Goal: Information Seeking & Learning: Compare options

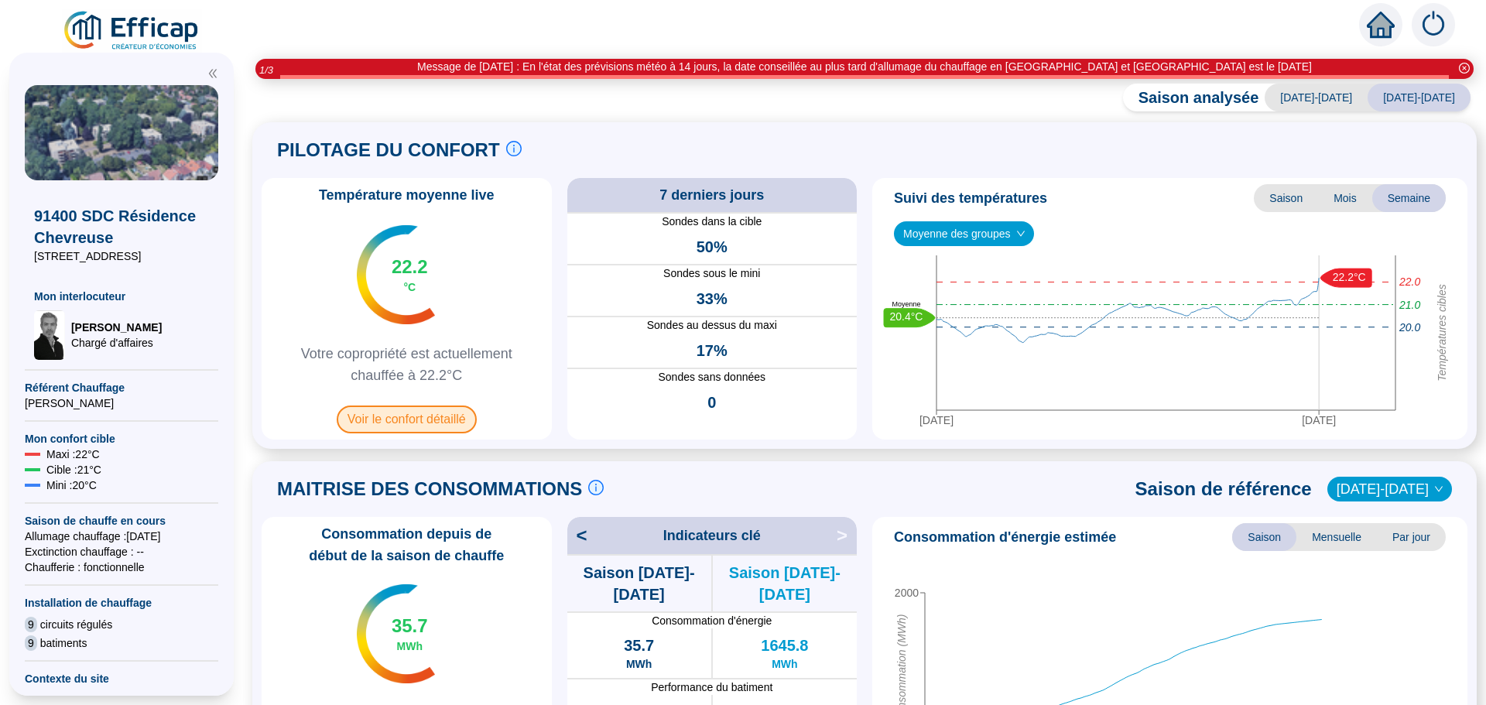
click at [424, 416] on span "Voir le confort détaillé" at bounding box center [407, 419] width 140 height 28
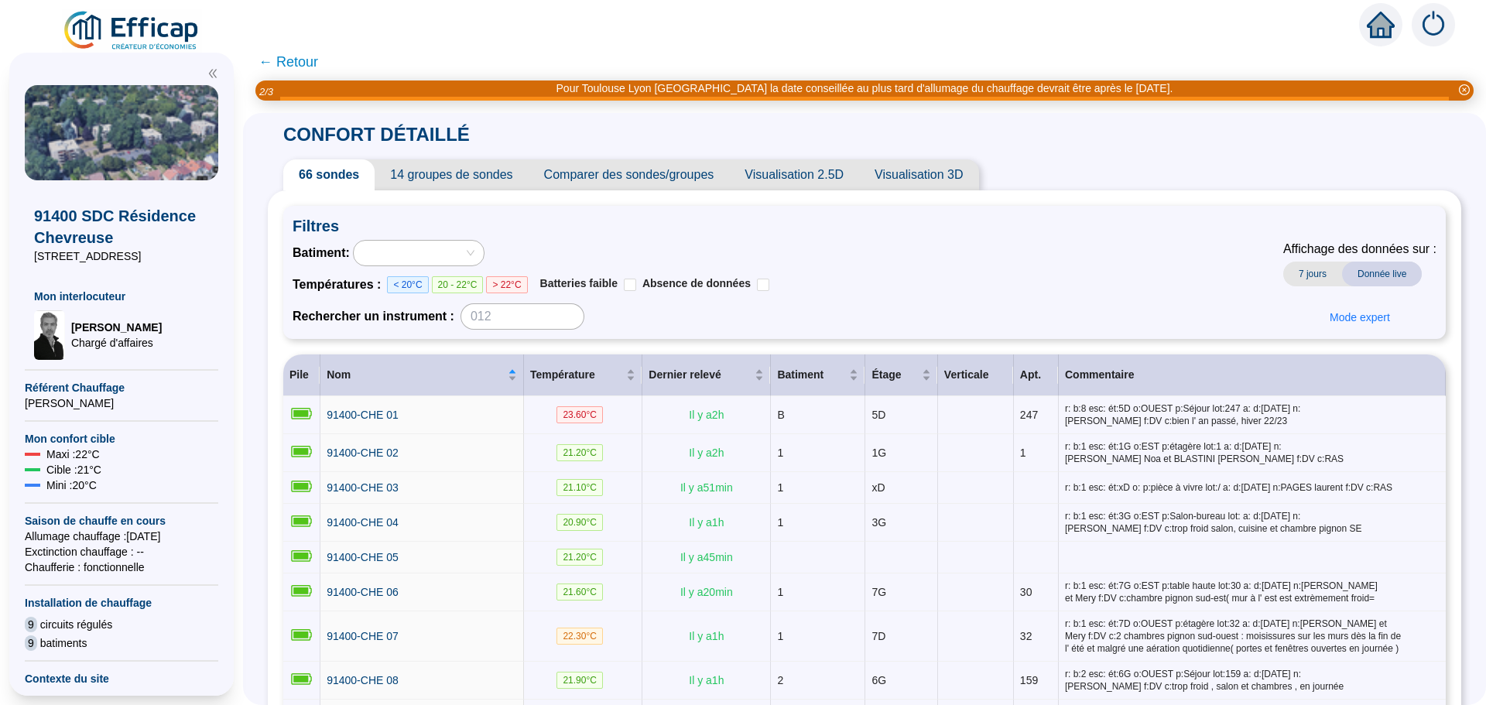
click at [679, 184] on span "Comparer des sondes/groupes" at bounding box center [628, 174] width 201 height 31
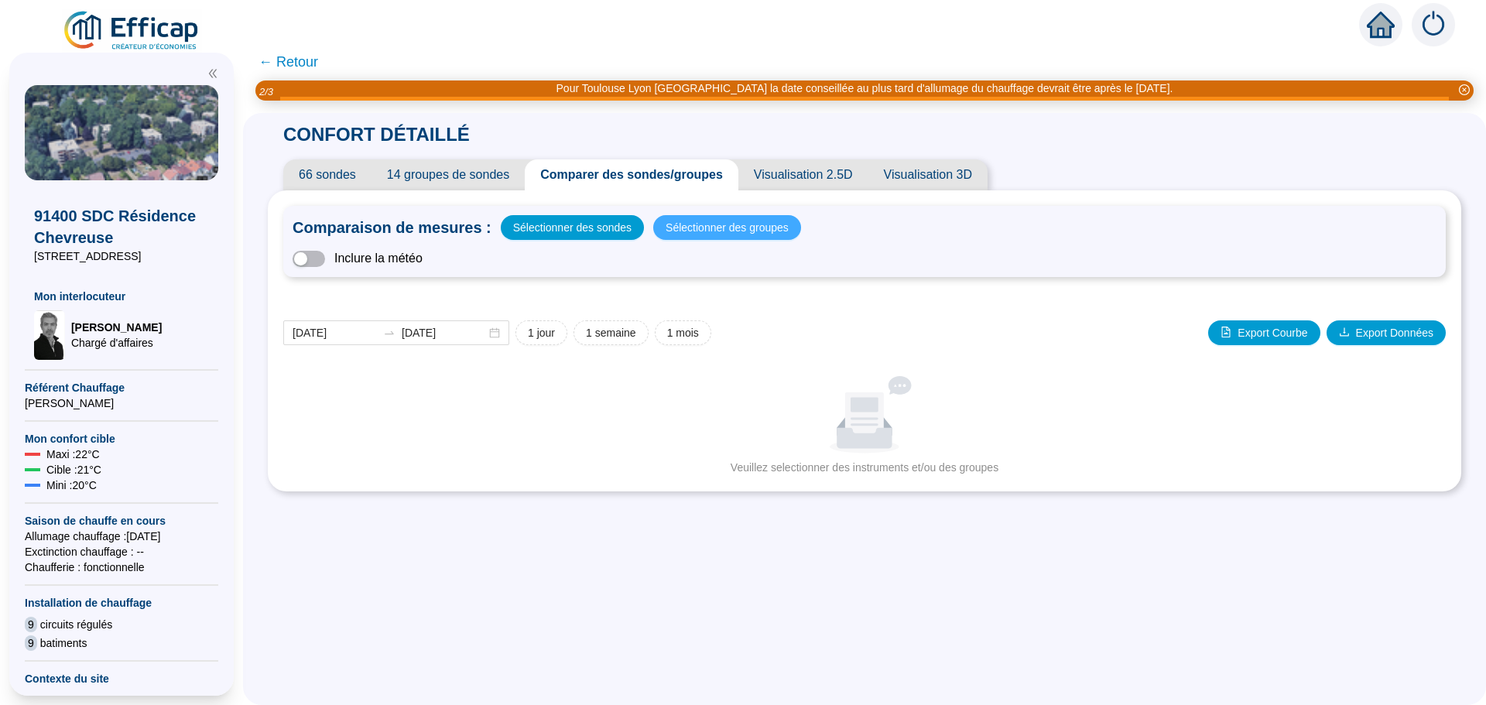
click at [689, 226] on span "Sélectionner des groupes" at bounding box center [726, 228] width 123 height 22
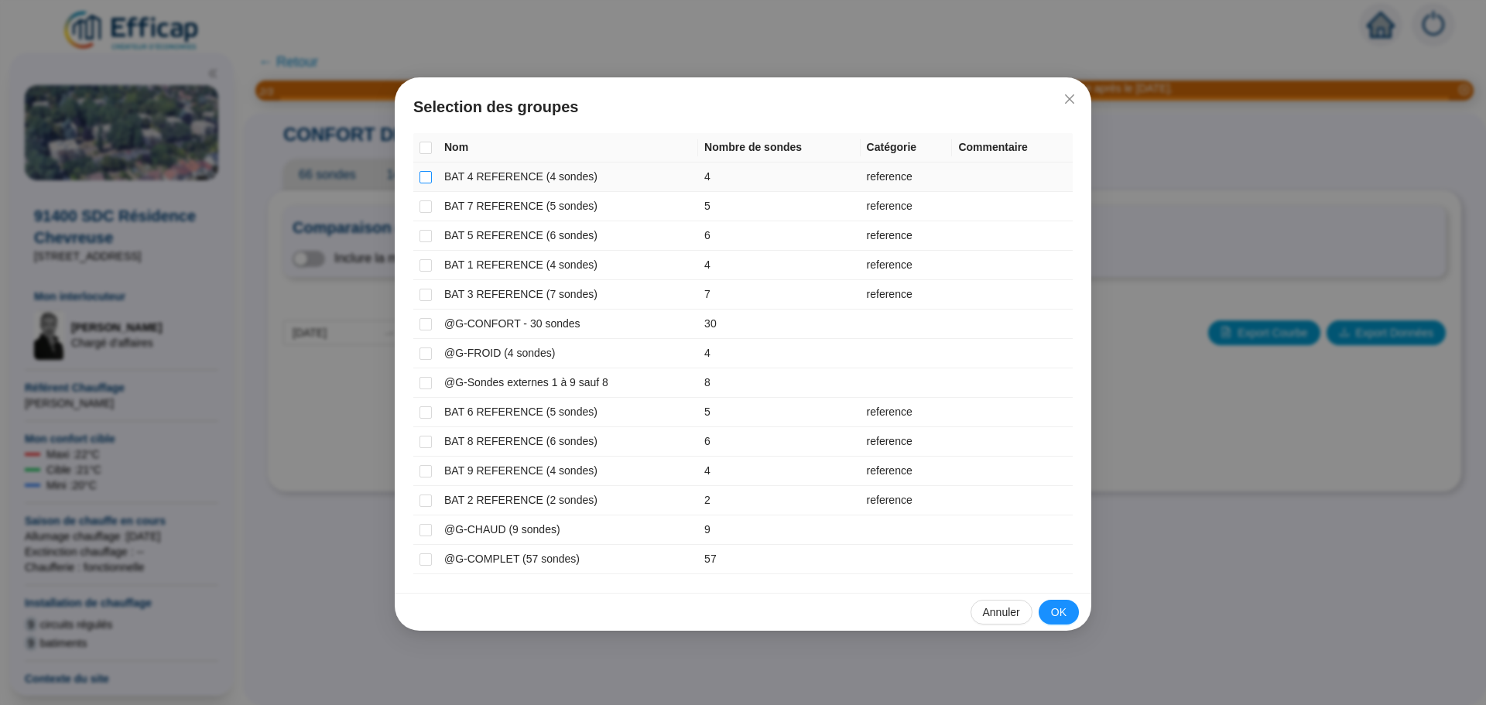
click at [424, 178] on input "checkbox" at bounding box center [425, 177] width 12 height 12
checkbox input "true"
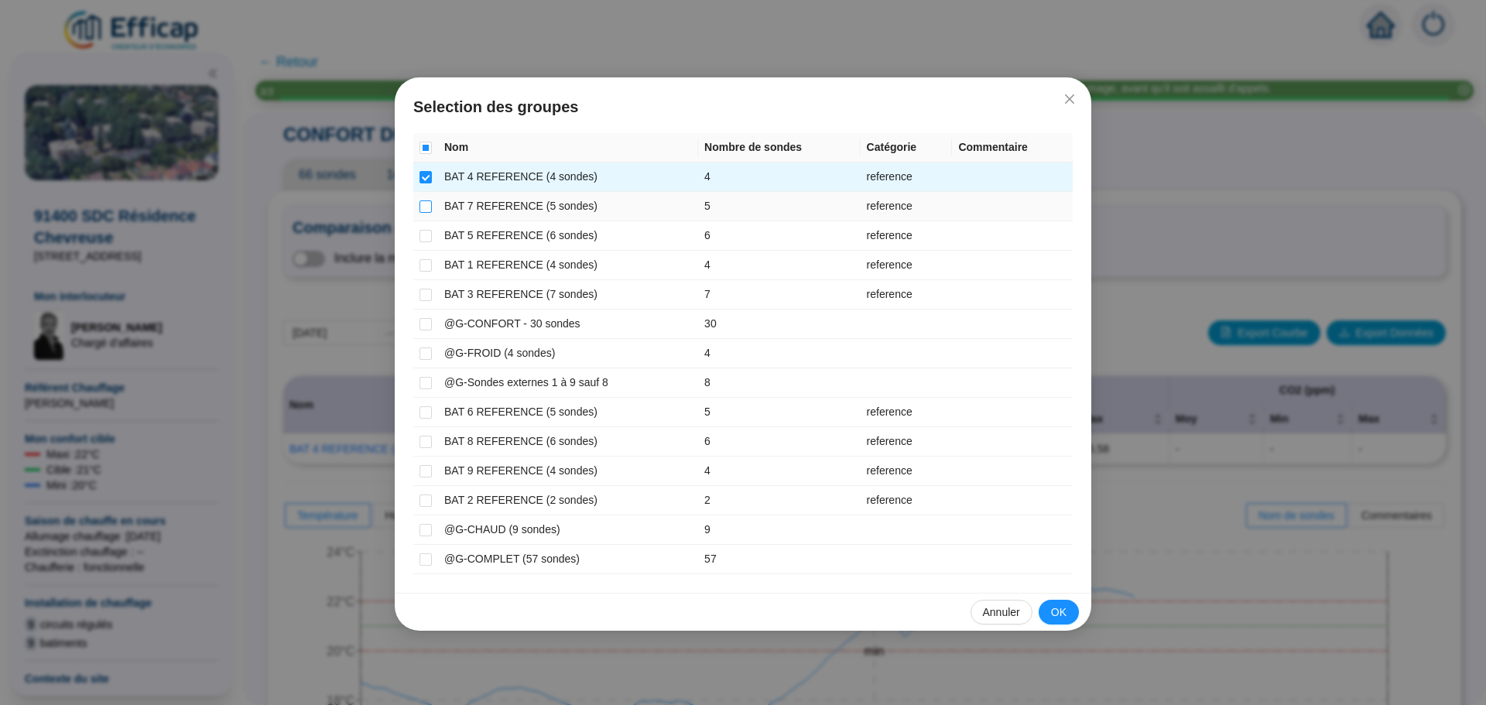
click at [428, 201] on input "checkbox" at bounding box center [425, 206] width 12 height 12
checkbox input "true"
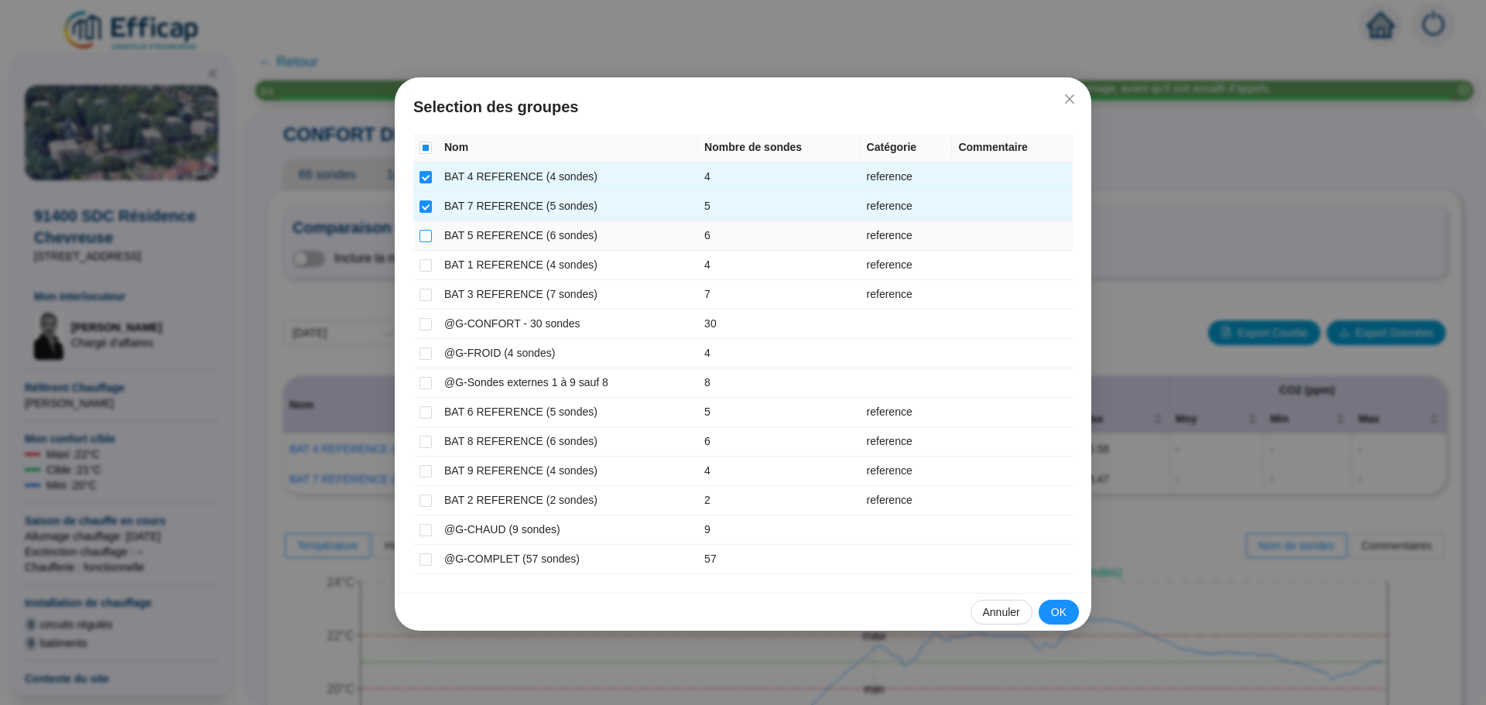
click at [428, 232] on input "checkbox" at bounding box center [425, 236] width 12 height 12
checkbox input "true"
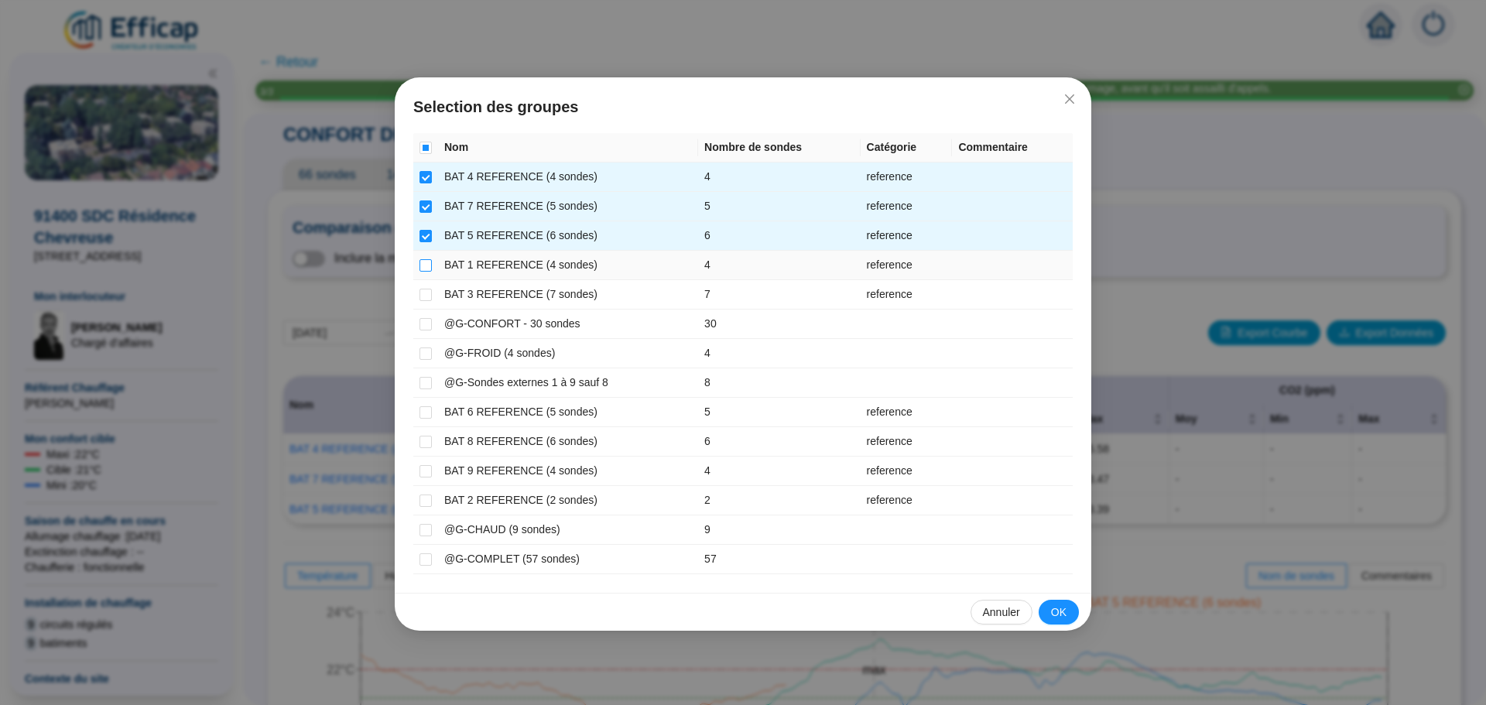
click at [429, 265] on input "checkbox" at bounding box center [425, 265] width 12 height 12
checkbox input "true"
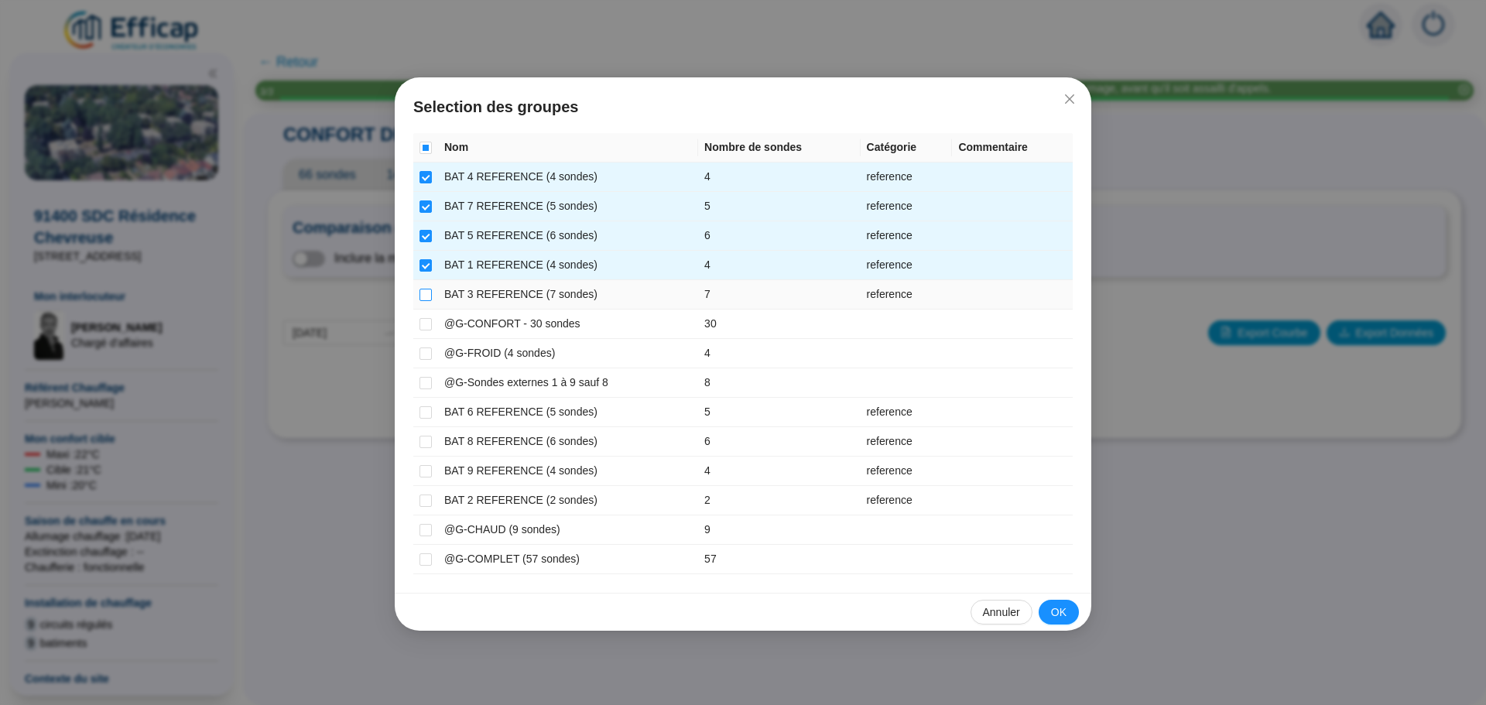
click at [426, 294] on input "checkbox" at bounding box center [425, 295] width 12 height 12
checkbox input "true"
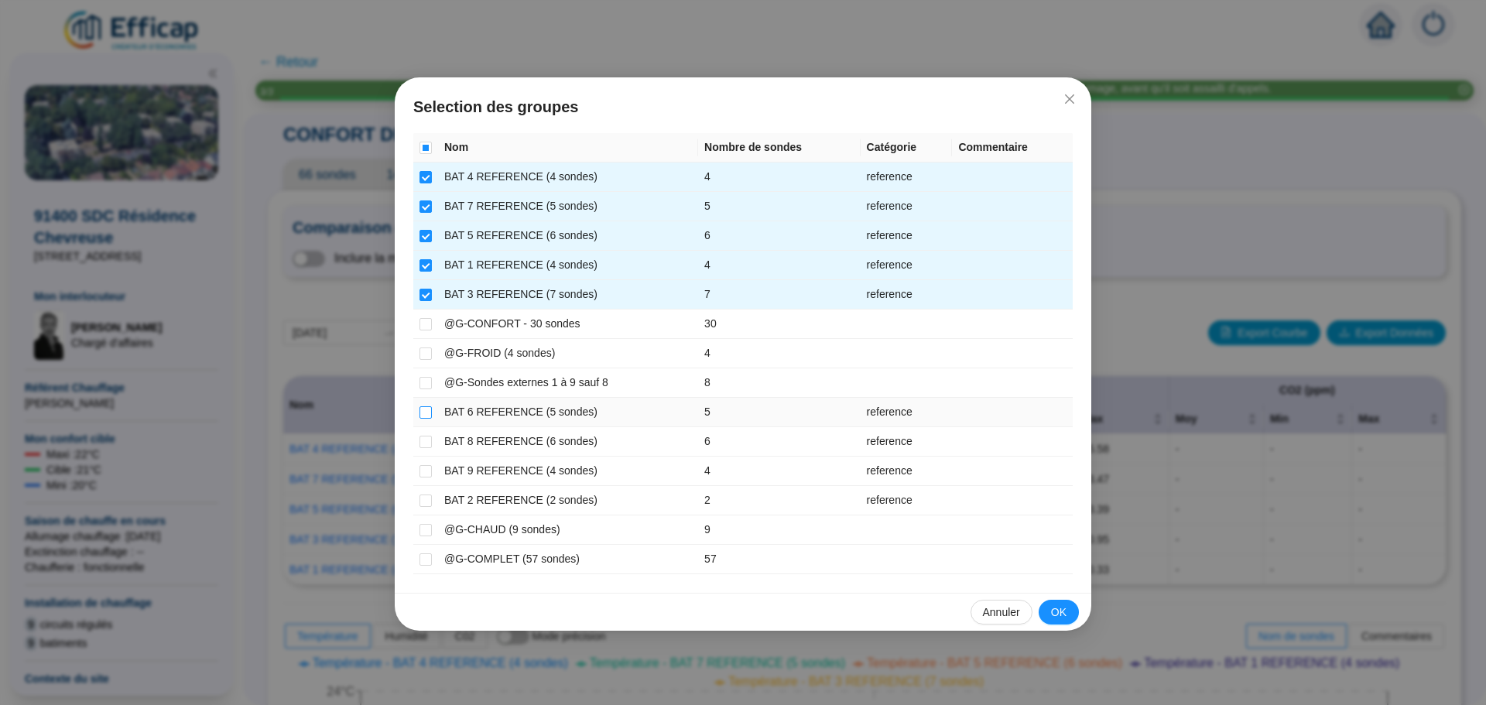
click at [424, 416] on input "checkbox" at bounding box center [425, 412] width 12 height 12
checkbox input "true"
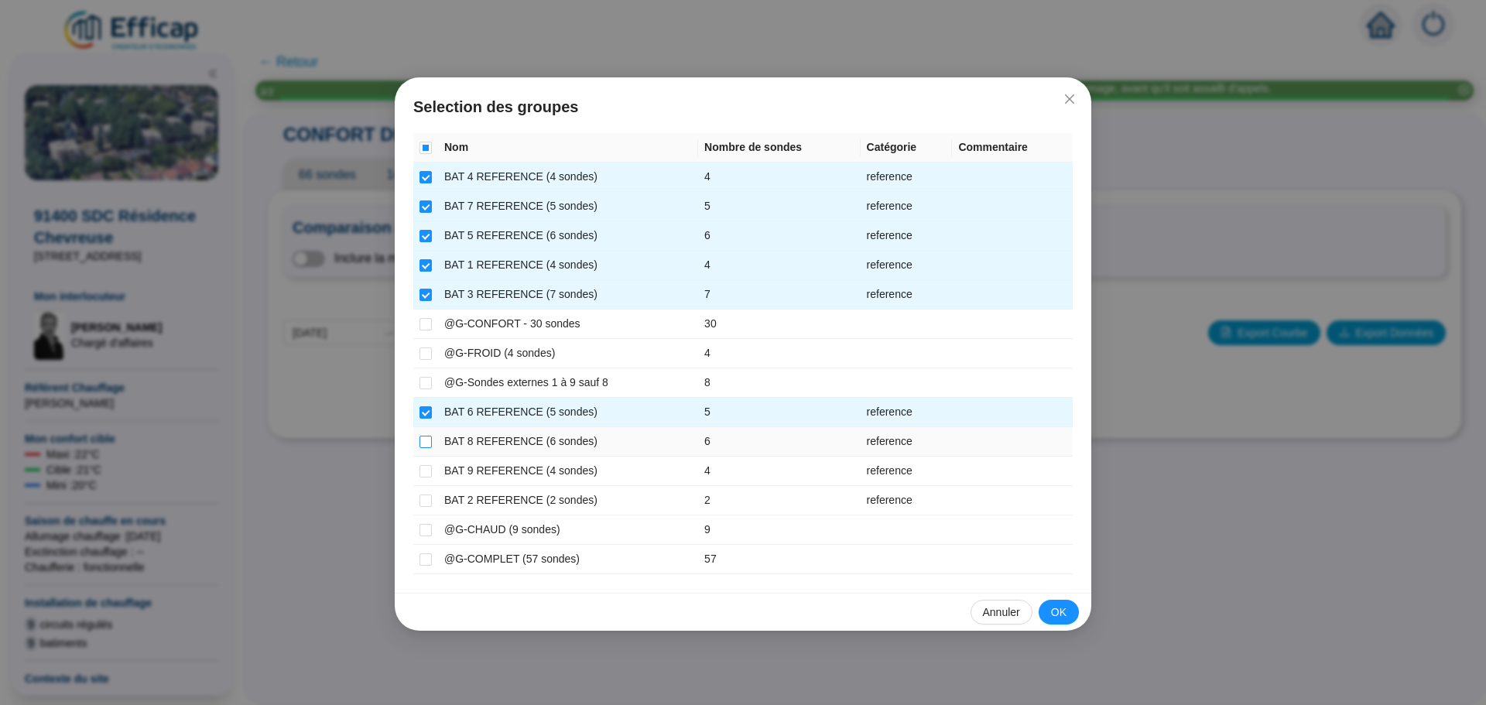
click at [419, 445] on input "checkbox" at bounding box center [425, 442] width 12 height 12
checkbox input "true"
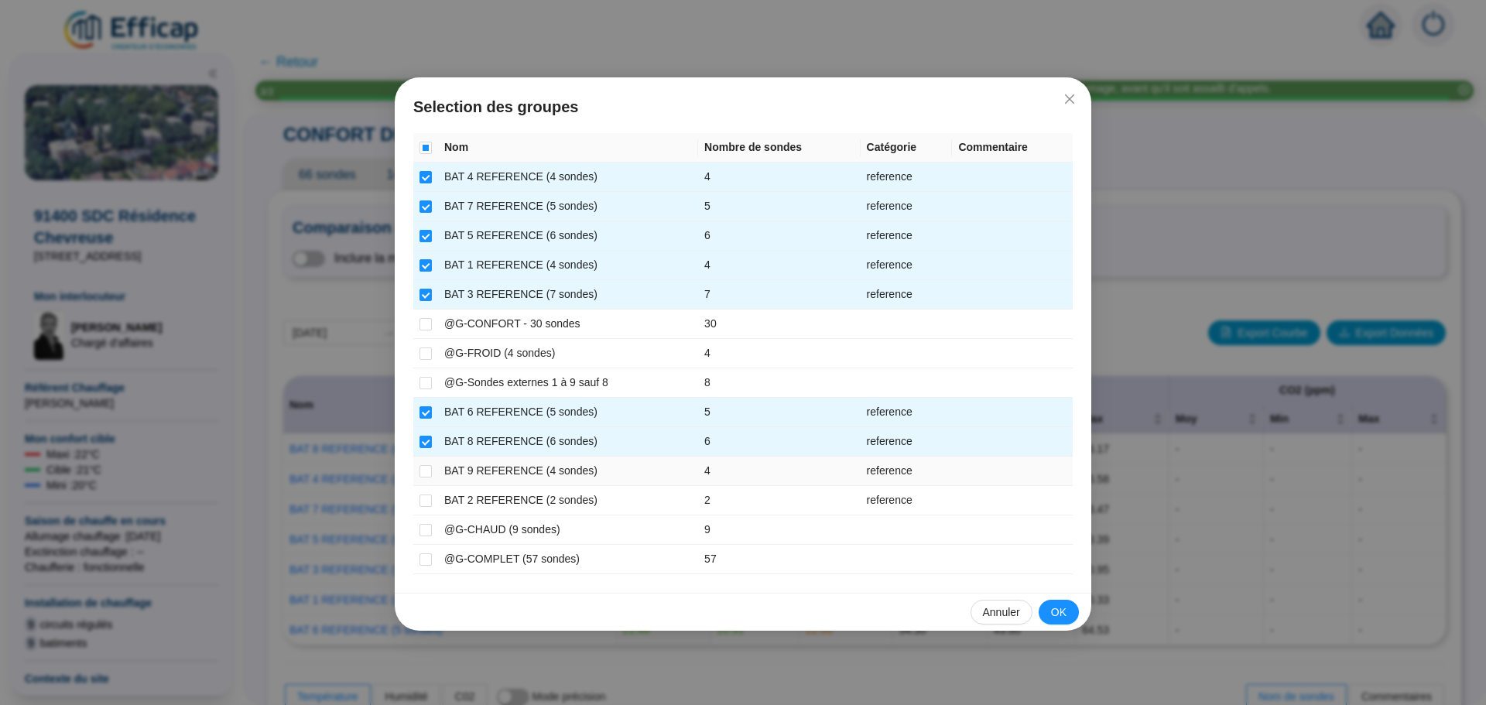
click at [418, 474] on td at bounding box center [425, 471] width 25 height 29
click at [426, 475] on input "checkbox" at bounding box center [425, 471] width 12 height 12
checkbox input "true"
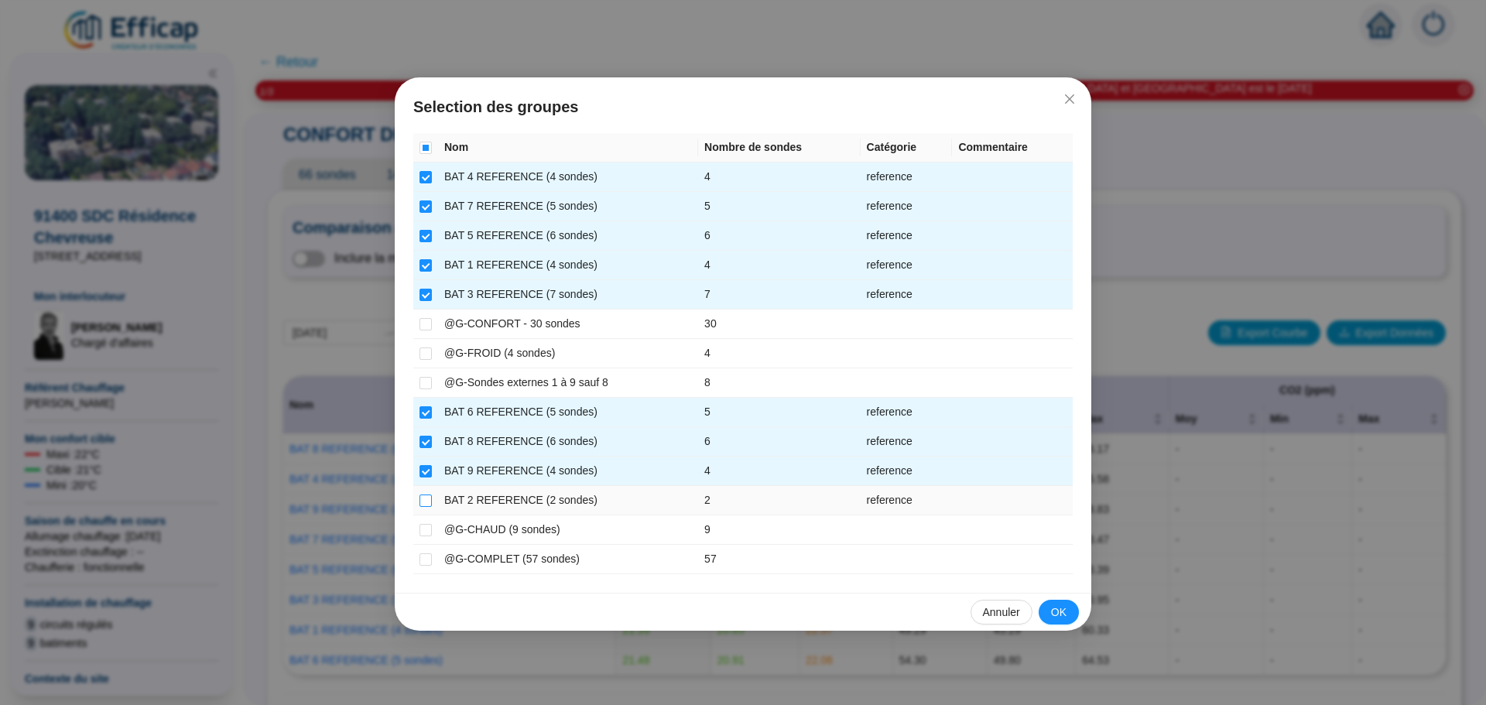
click at [422, 498] on input "checkbox" at bounding box center [425, 500] width 12 height 12
checkbox input "true"
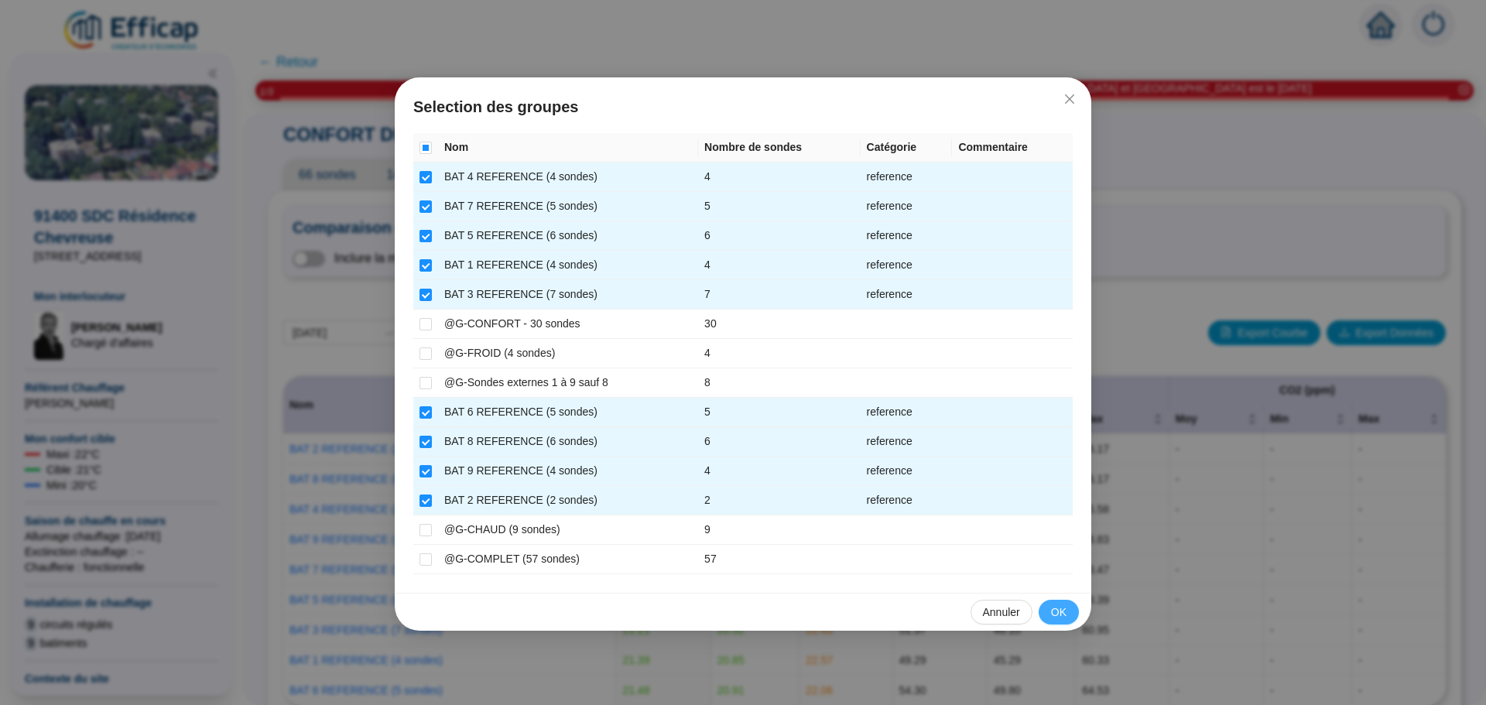
click at [1052, 605] on span "OK" at bounding box center [1058, 612] width 15 height 16
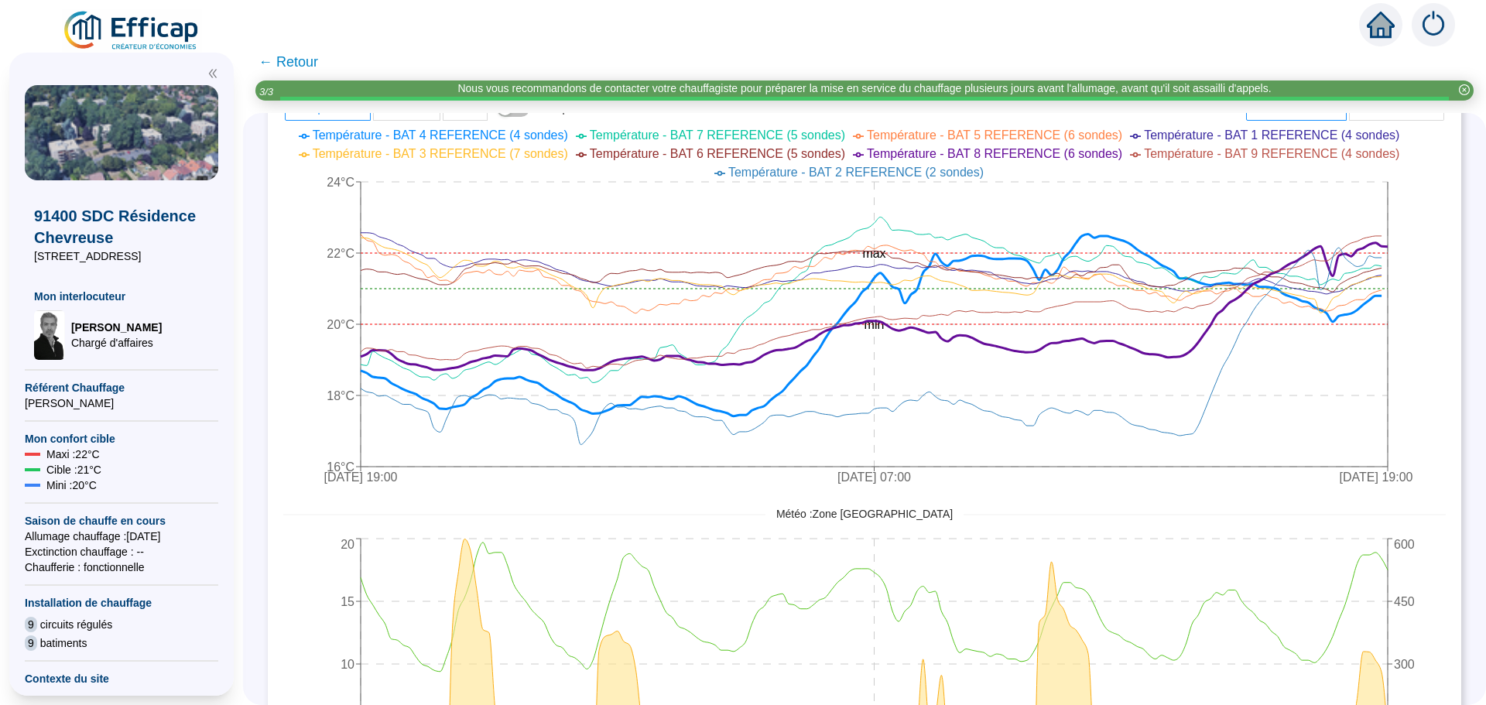
scroll to position [690, 0]
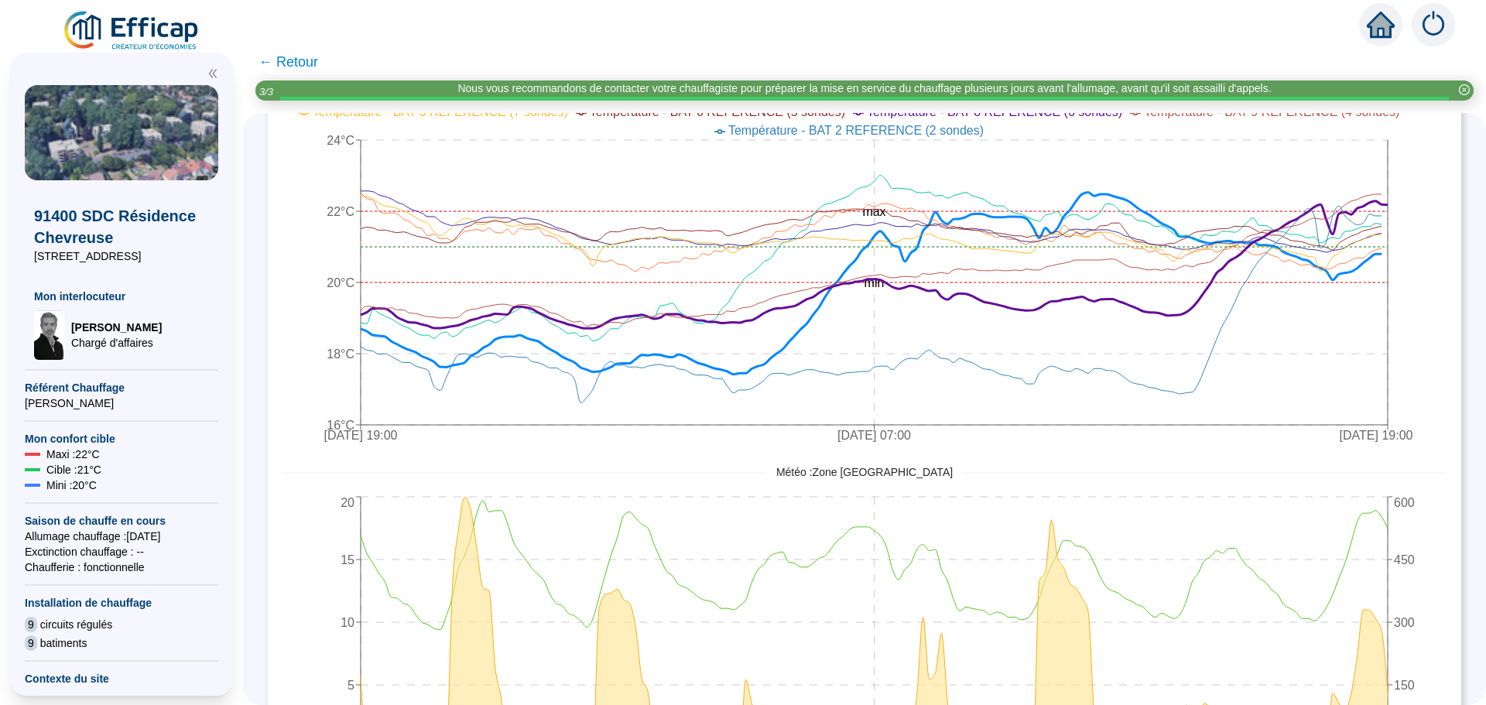
drag, startPoint x: 1476, startPoint y: 460, endPoint x: 1193, endPoint y: 443, distance: 282.9
click at [1193, 443] on icon "[DATE] 19:00 [DATE] 07:00 [DATE] 19:00 16°C 18°C 20°C 22°C 24°C min max" at bounding box center [852, 265] width 1139 height 371
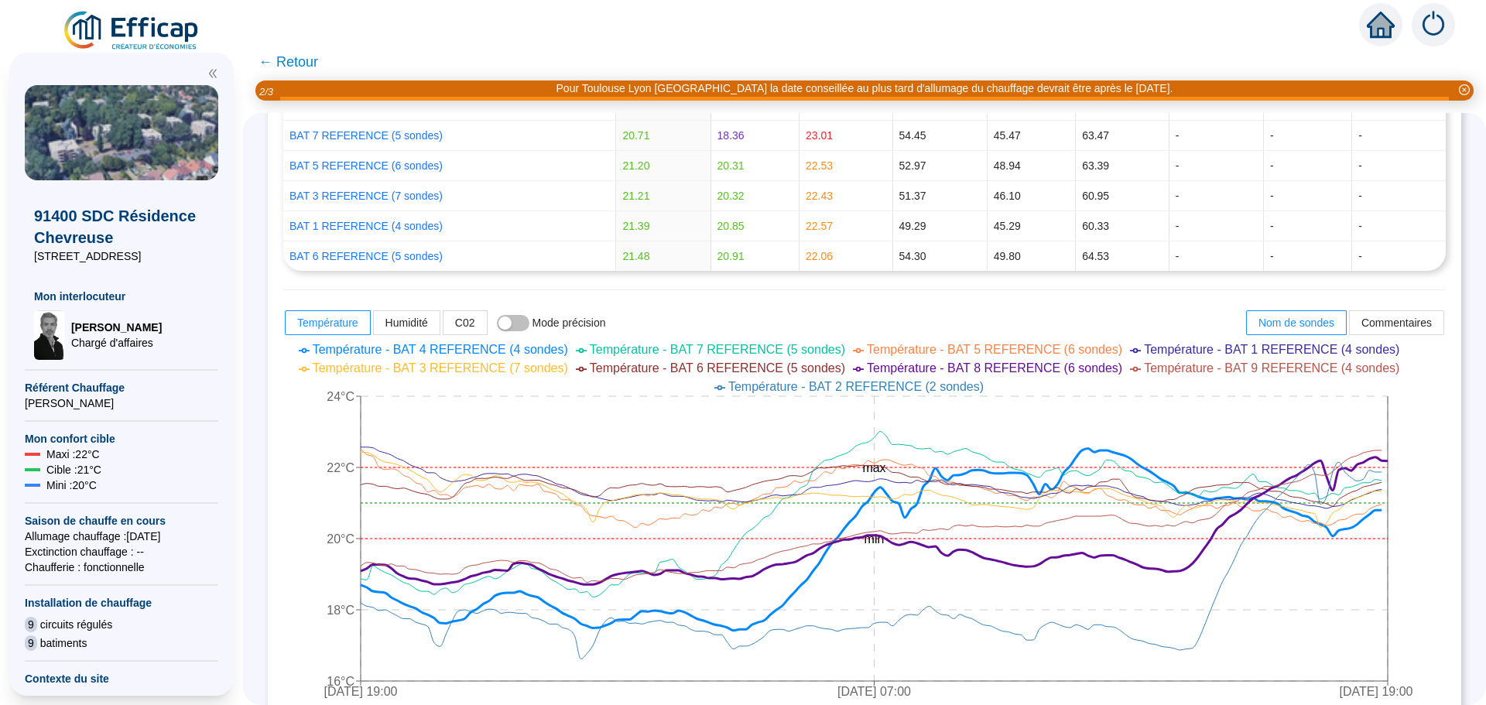
scroll to position [450, 0]
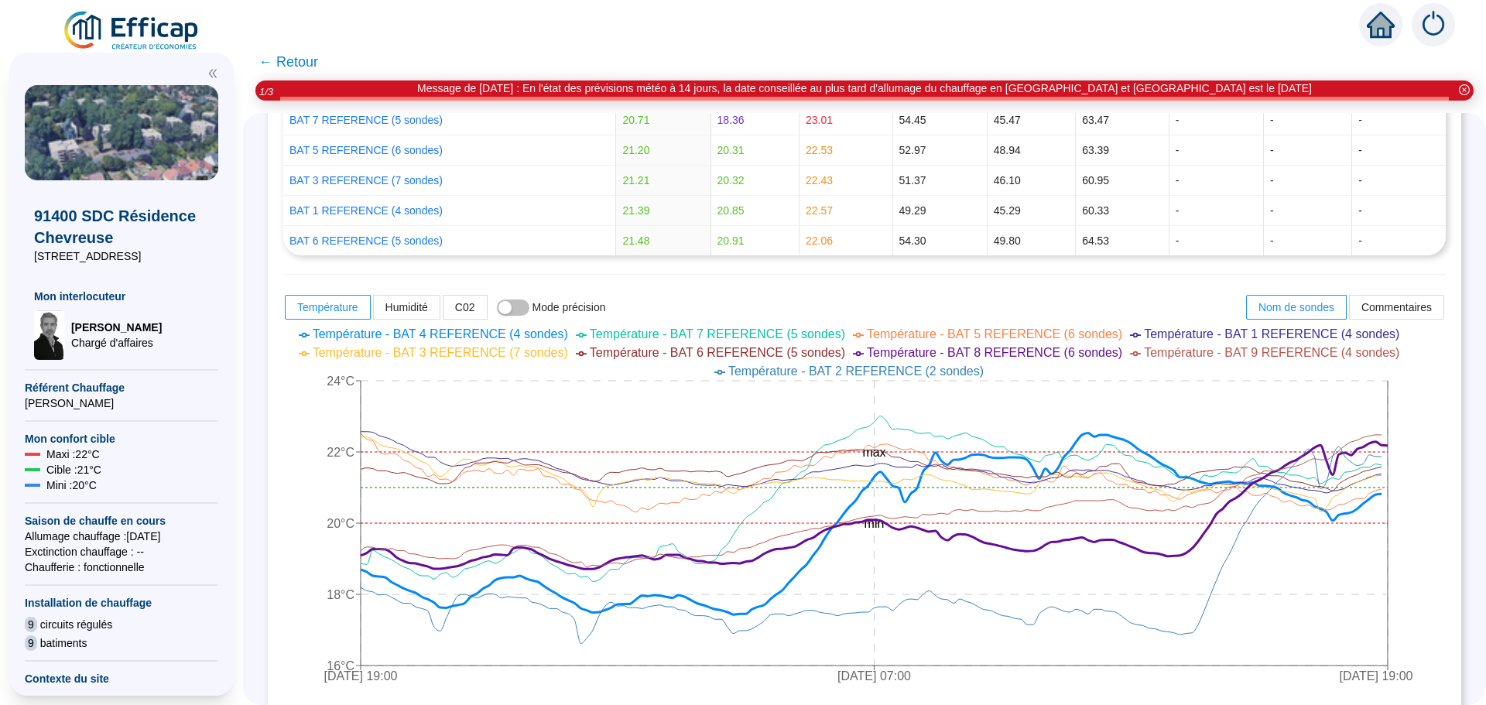
click at [301, 62] on span "← Retour" at bounding box center [288, 62] width 60 height 22
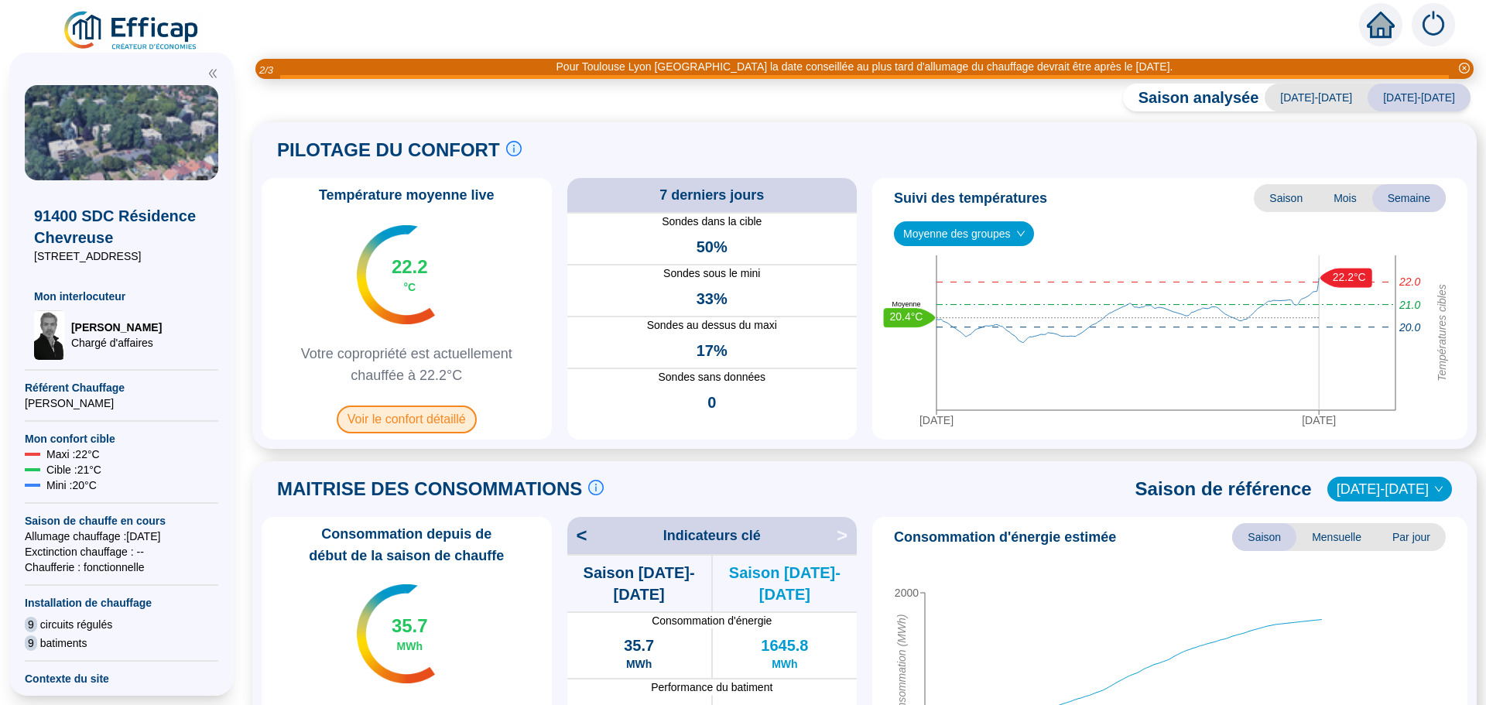
click at [377, 410] on span "Voir le confort détaillé" at bounding box center [407, 419] width 140 height 28
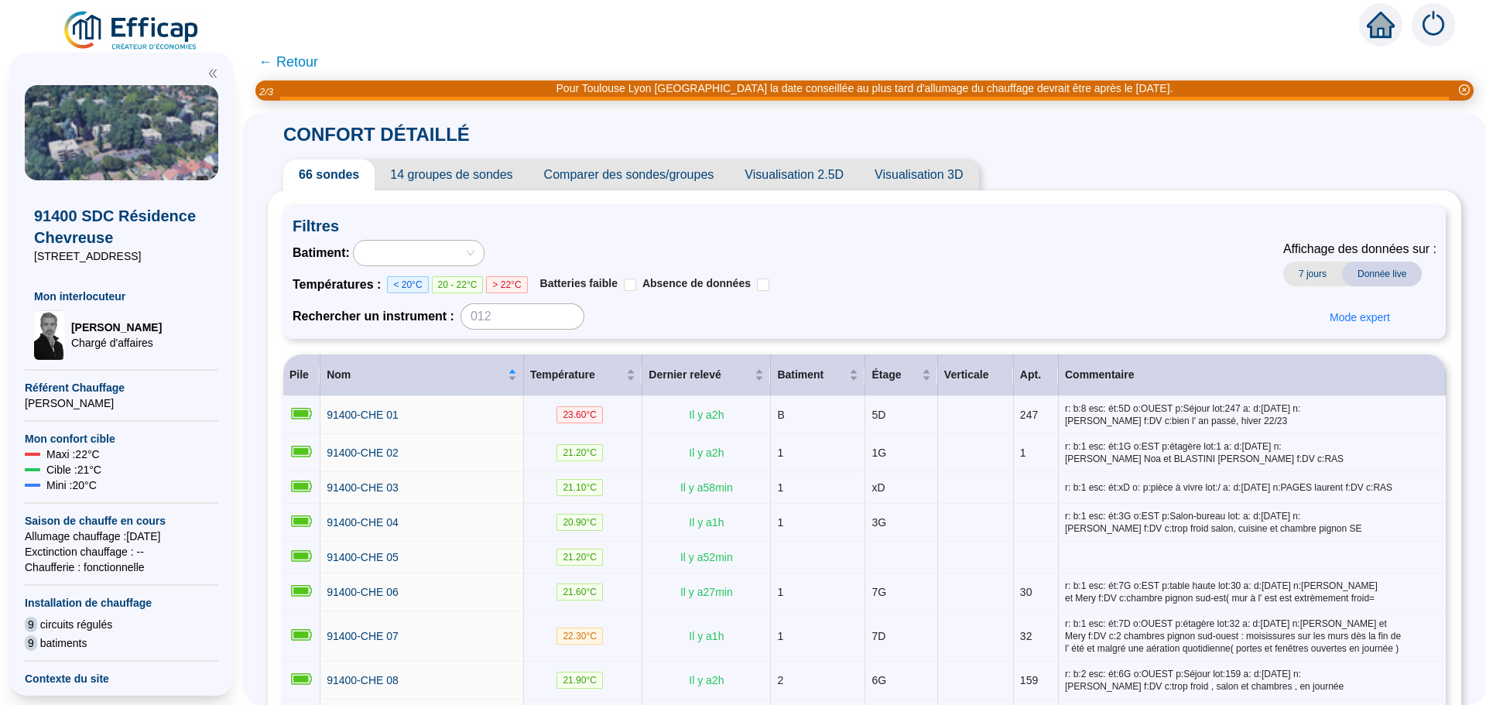
click at [597, 178] on span "Comparer des sondes/groupes" at bounding box center [628, 174] width 201 height 31
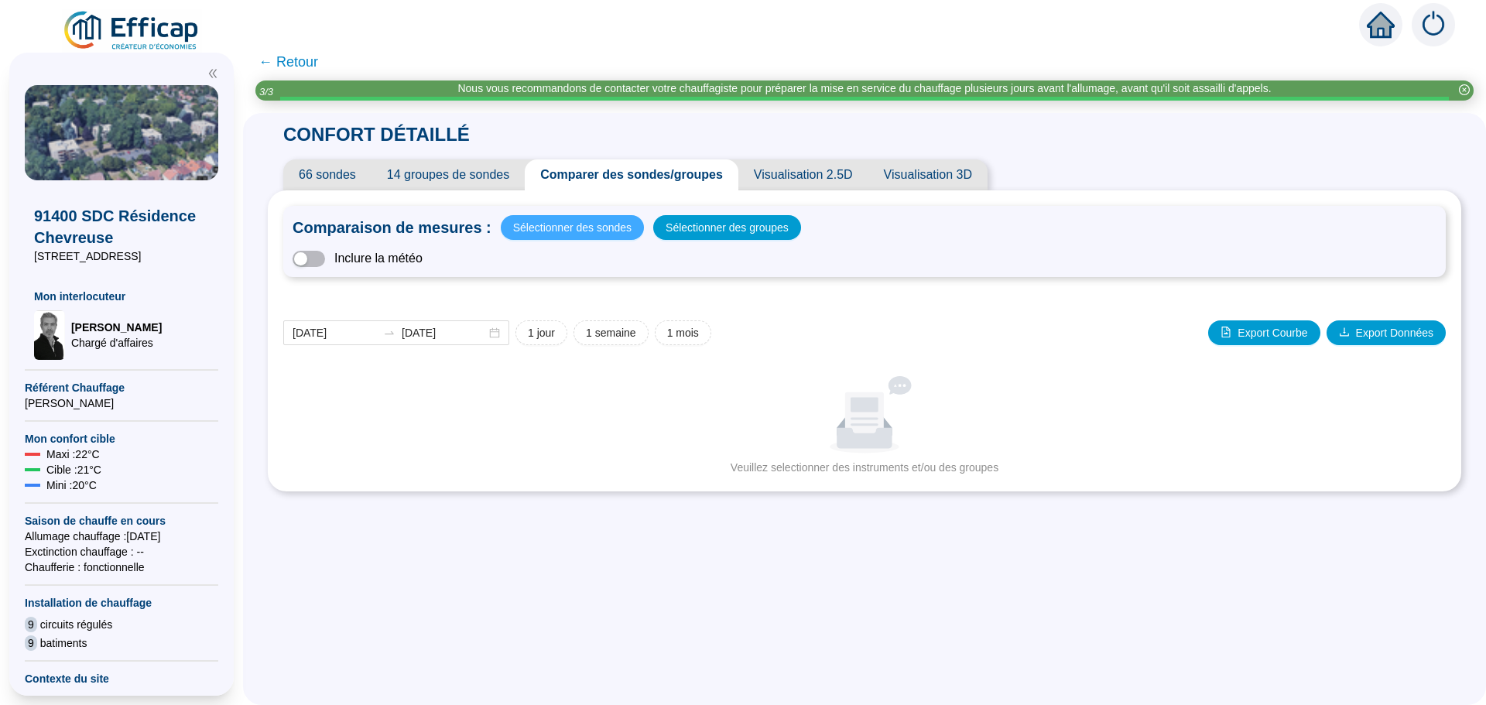
click at [563, 227] on span "Sélectionner des sondes" at bounding box center [572, 228] width 118 height 22
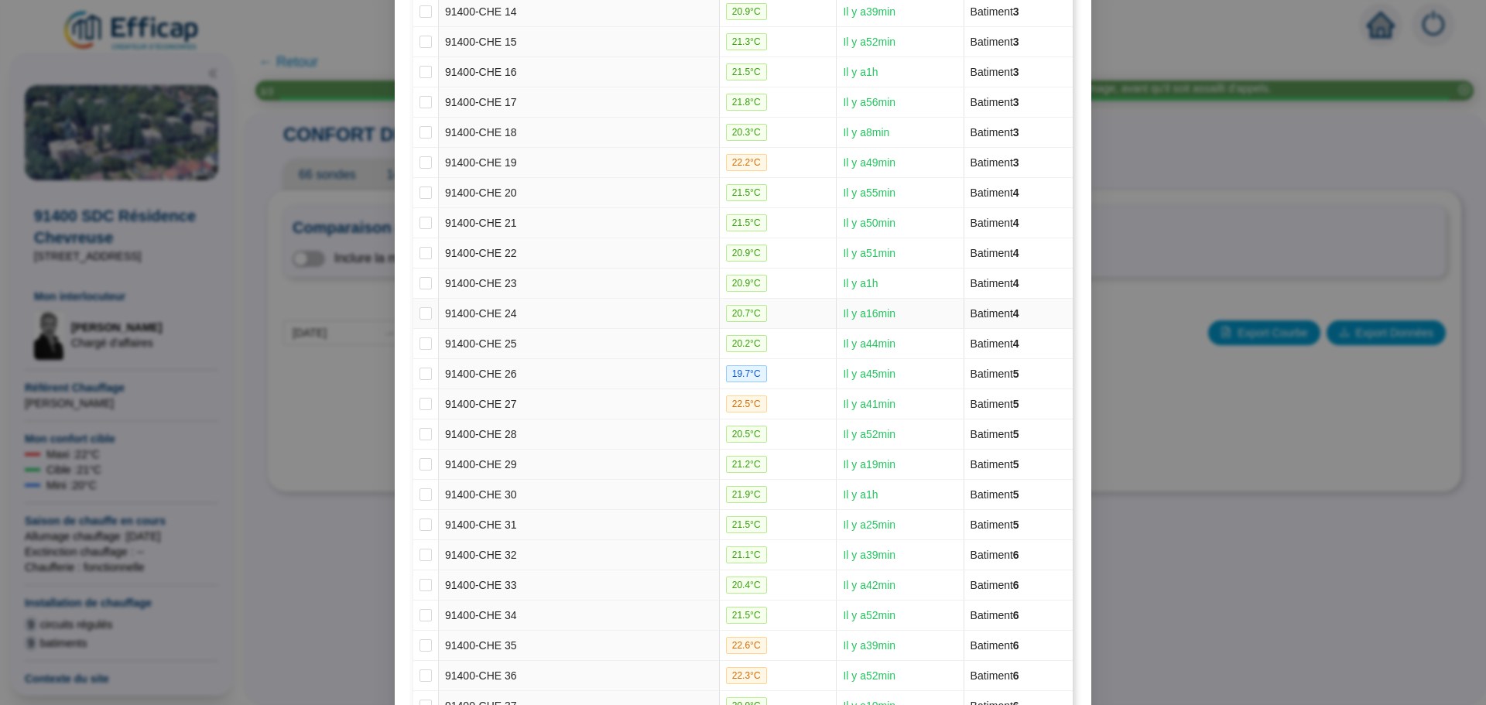
scroll to position [619, 0]
click at [419, 193] on input "checkbox" at bounding box center [425, 192] width 12 height 12
checkbox input "true"
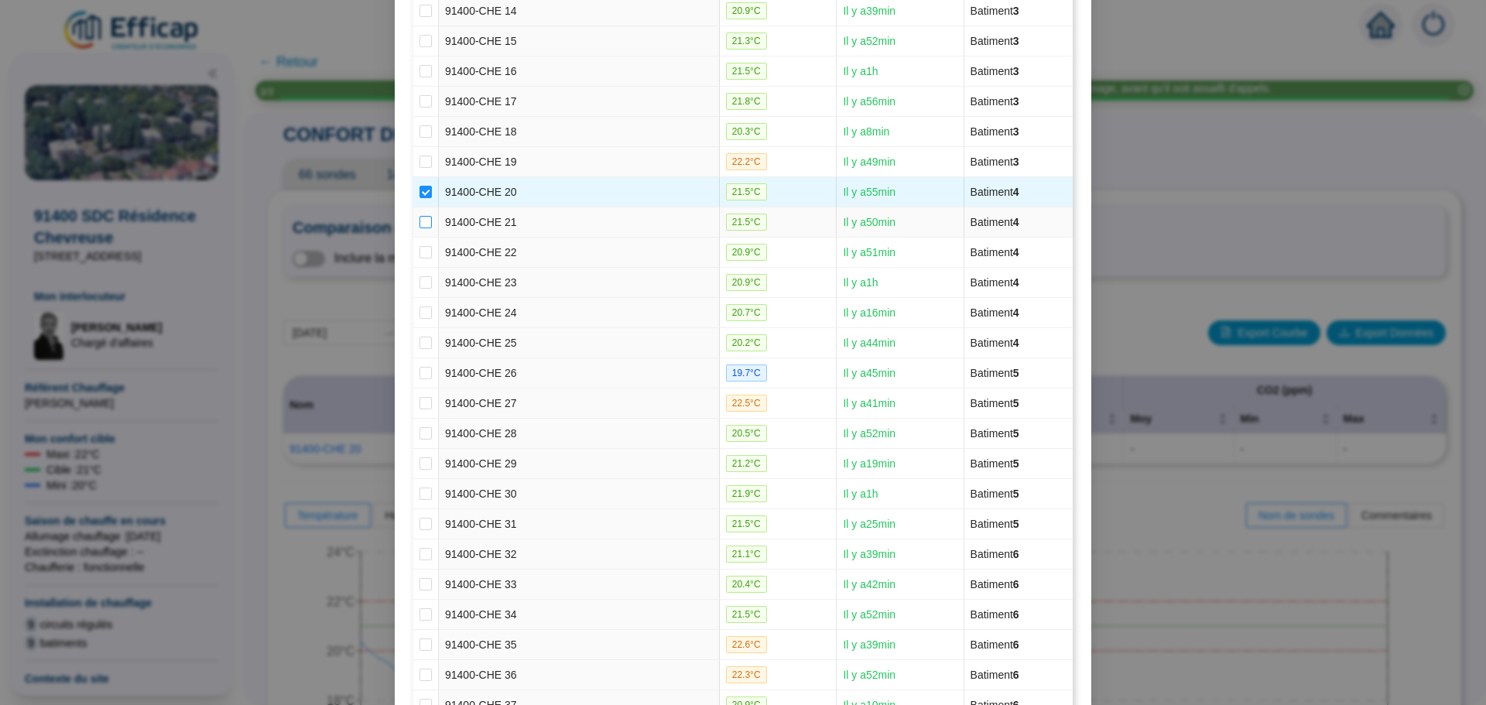
click at [419, 217] on input "checkbox" at bounding box center [425, 222] width 12 height 12
checkbox input "true"
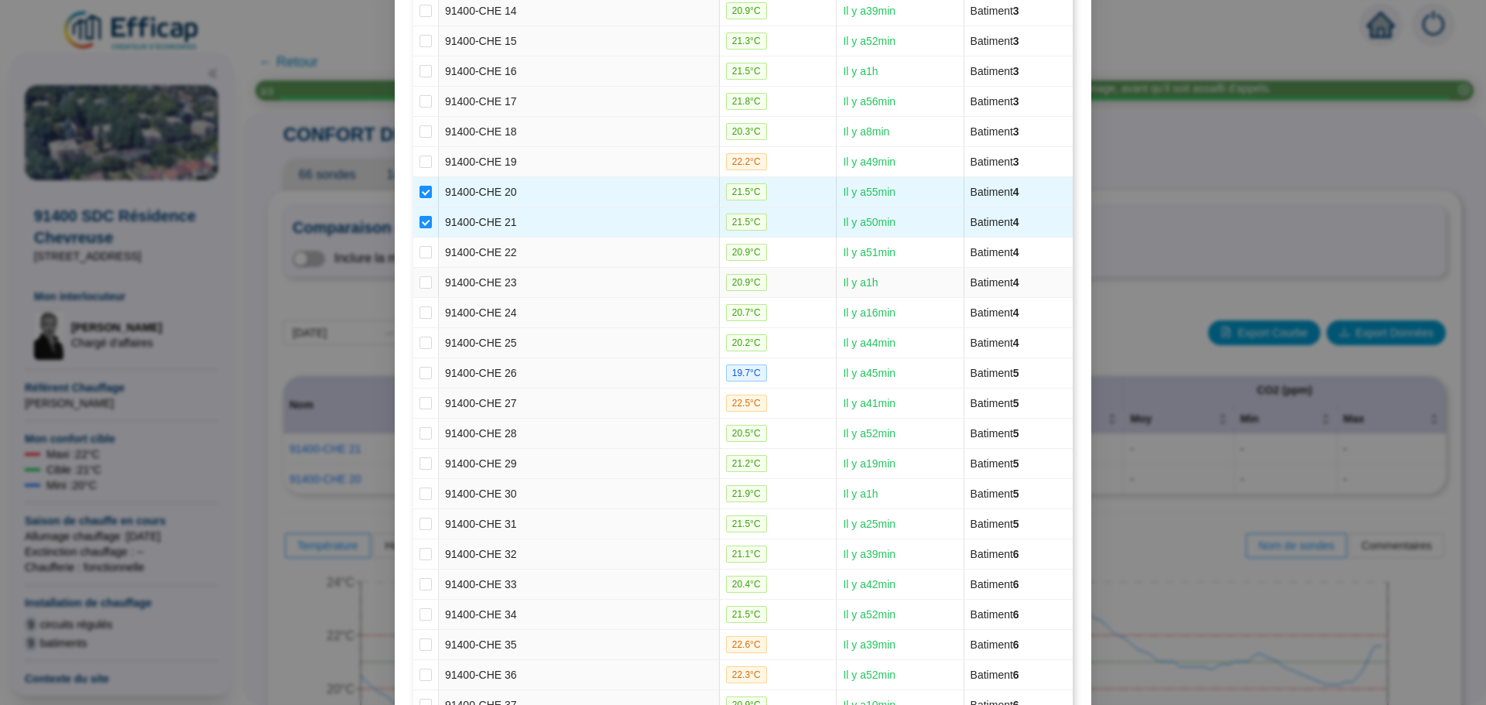
click at [413, 282] on td at bounding box center [426, 283] width 26 height 30
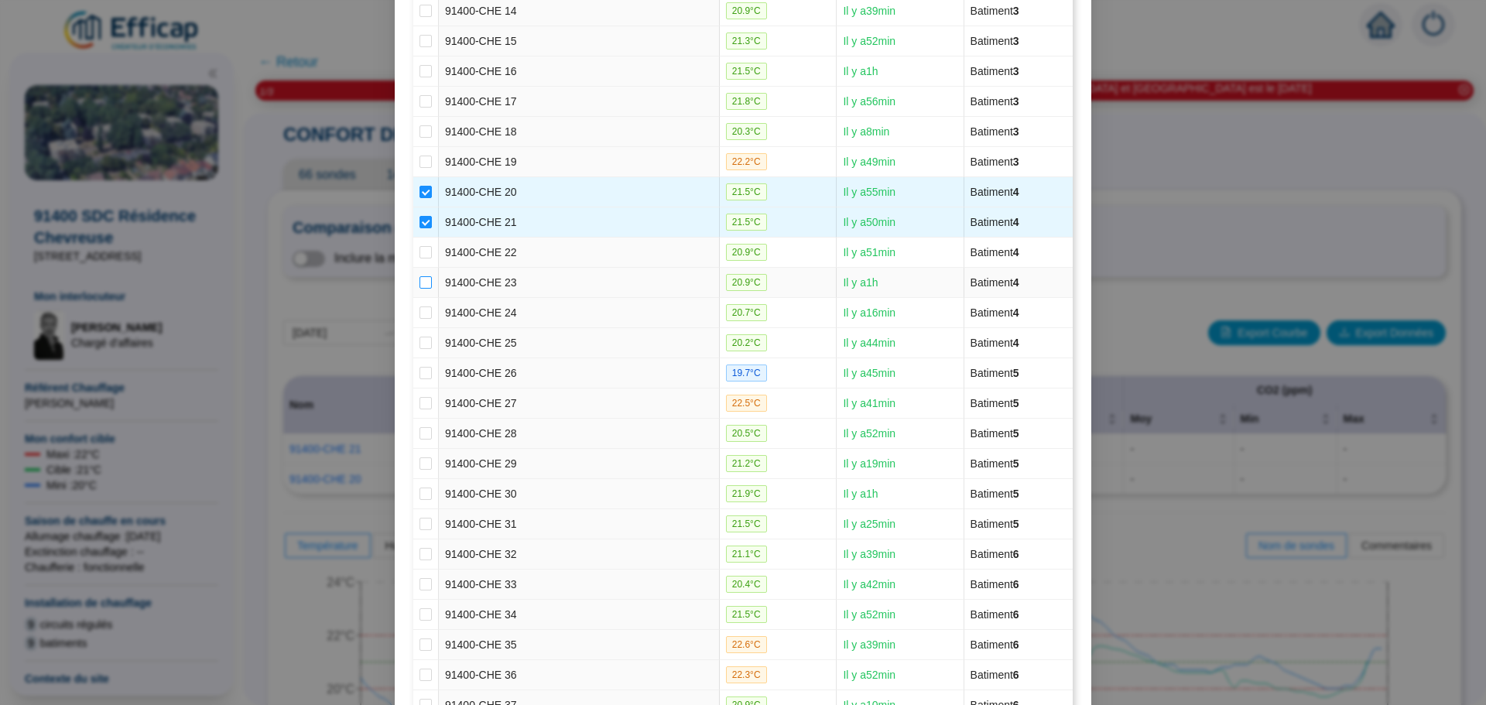
click at [419, 284] on input "checkbox" at bounding box center [425, 282] width 12 height 12
checkbox input "true"
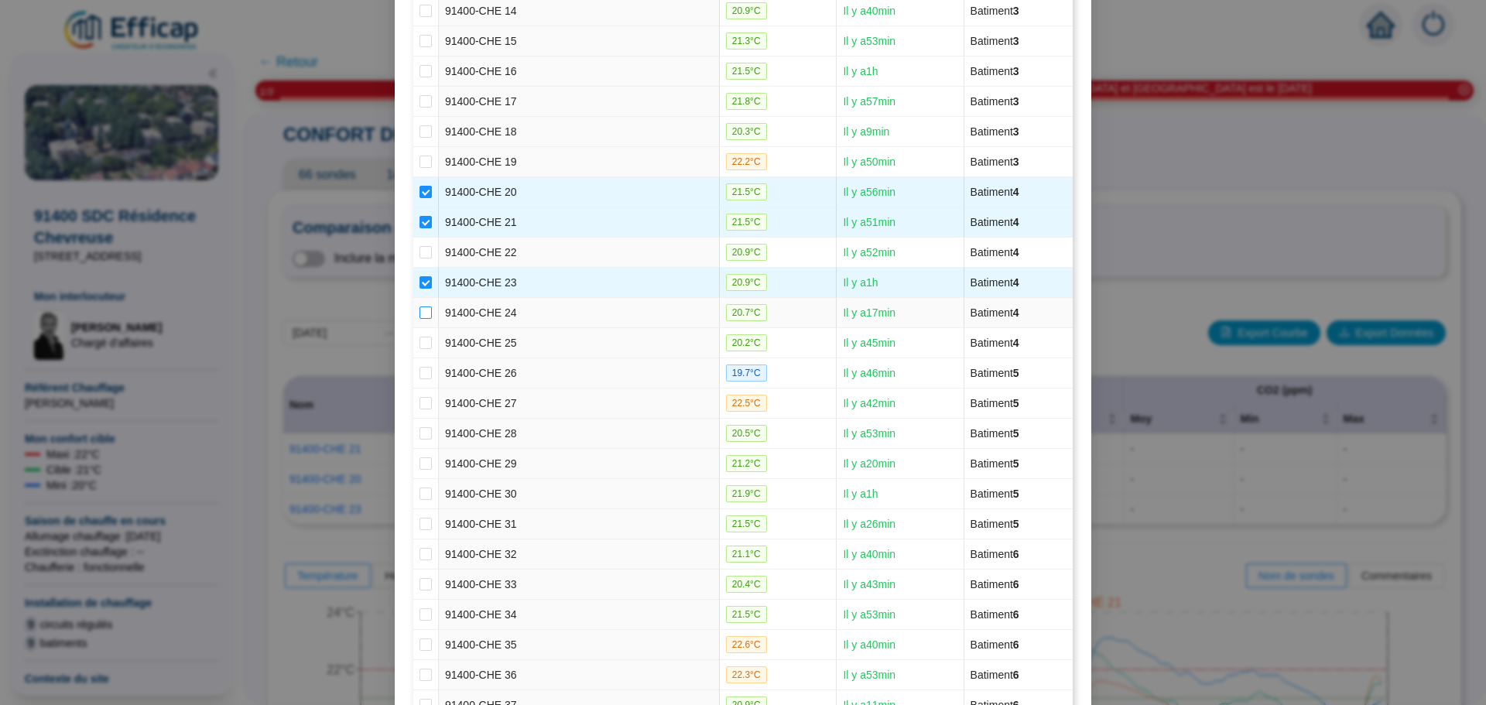
click at [421, 309] on input "checkbox" at bounding box center [425, 312] width 12 height 12
checkbox input "true"
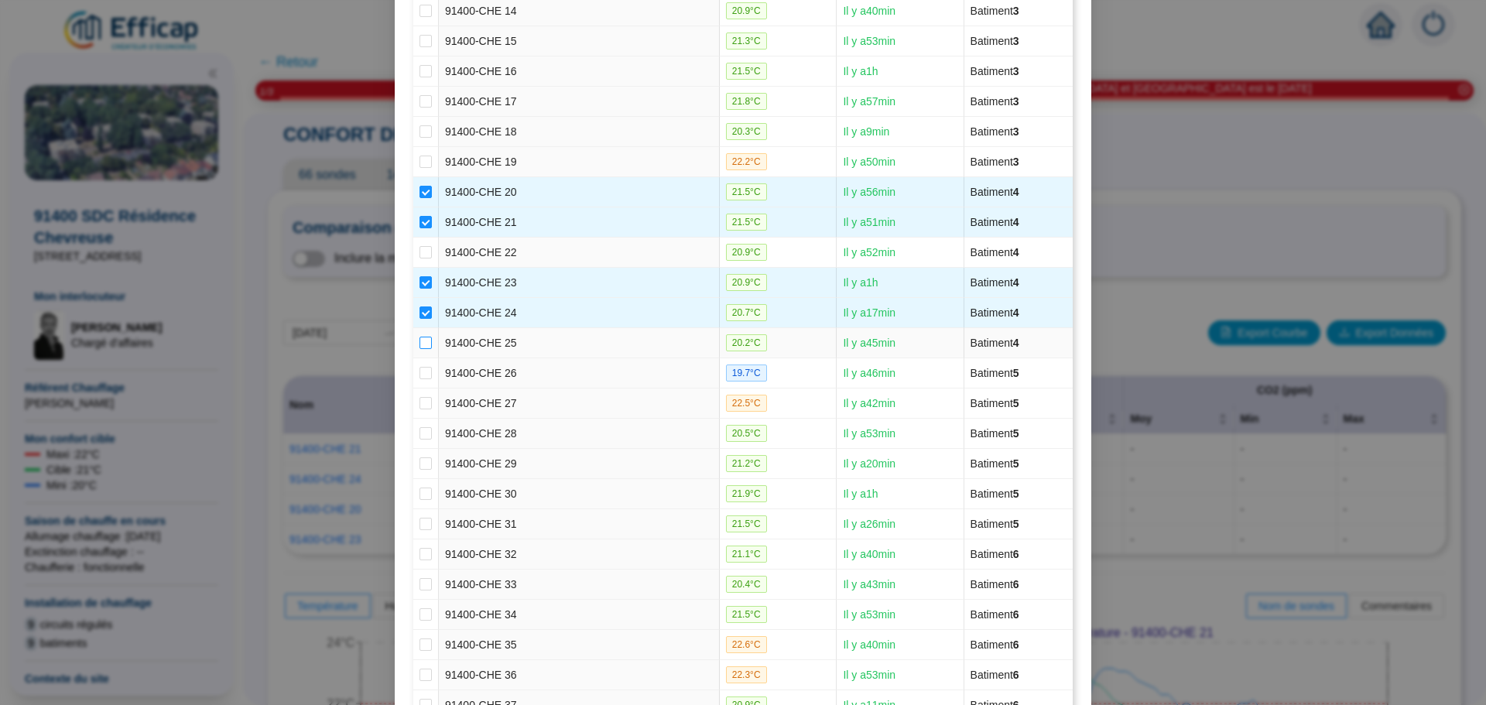
click at [419, 337] on input "checkbox" at bounding box center [425, 343] width 12 height 12
checkbox input "true"
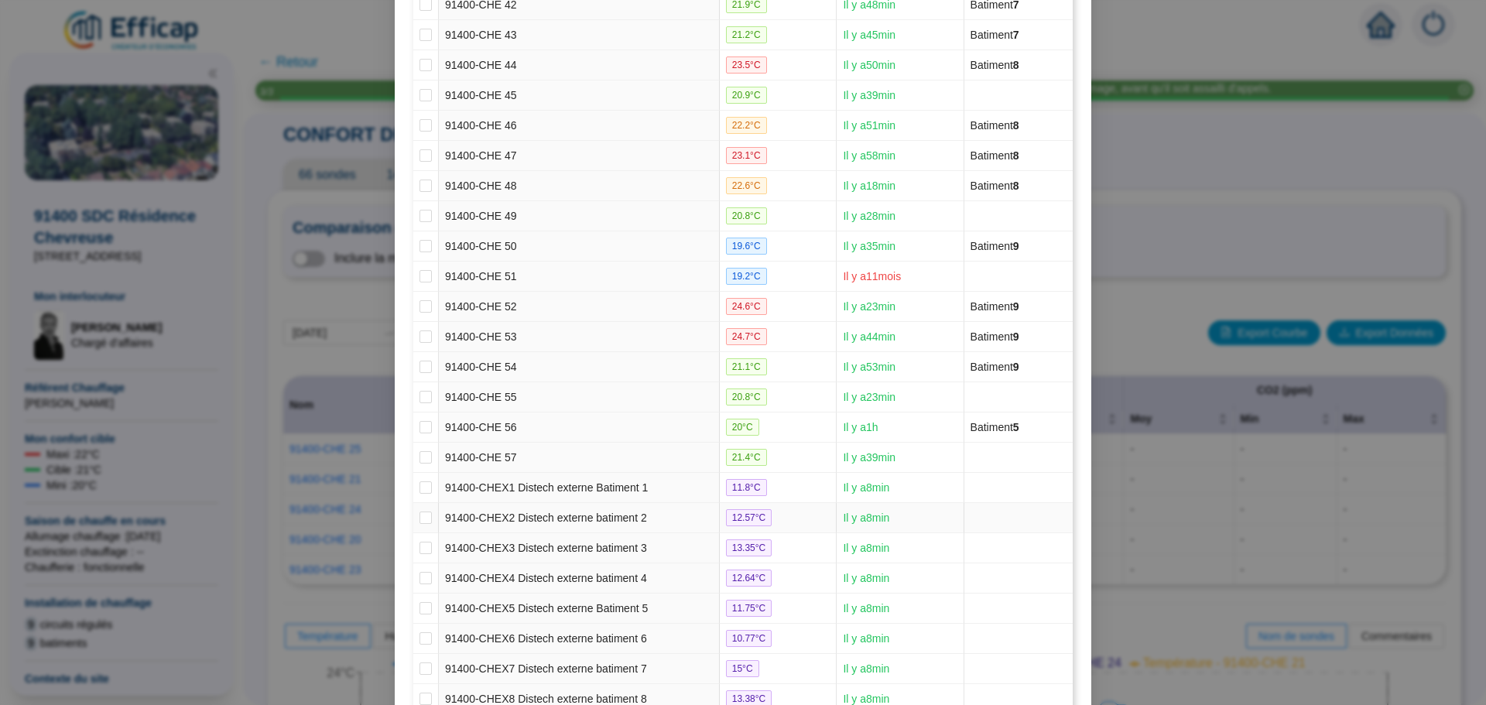
scroll to position [1584, 0]
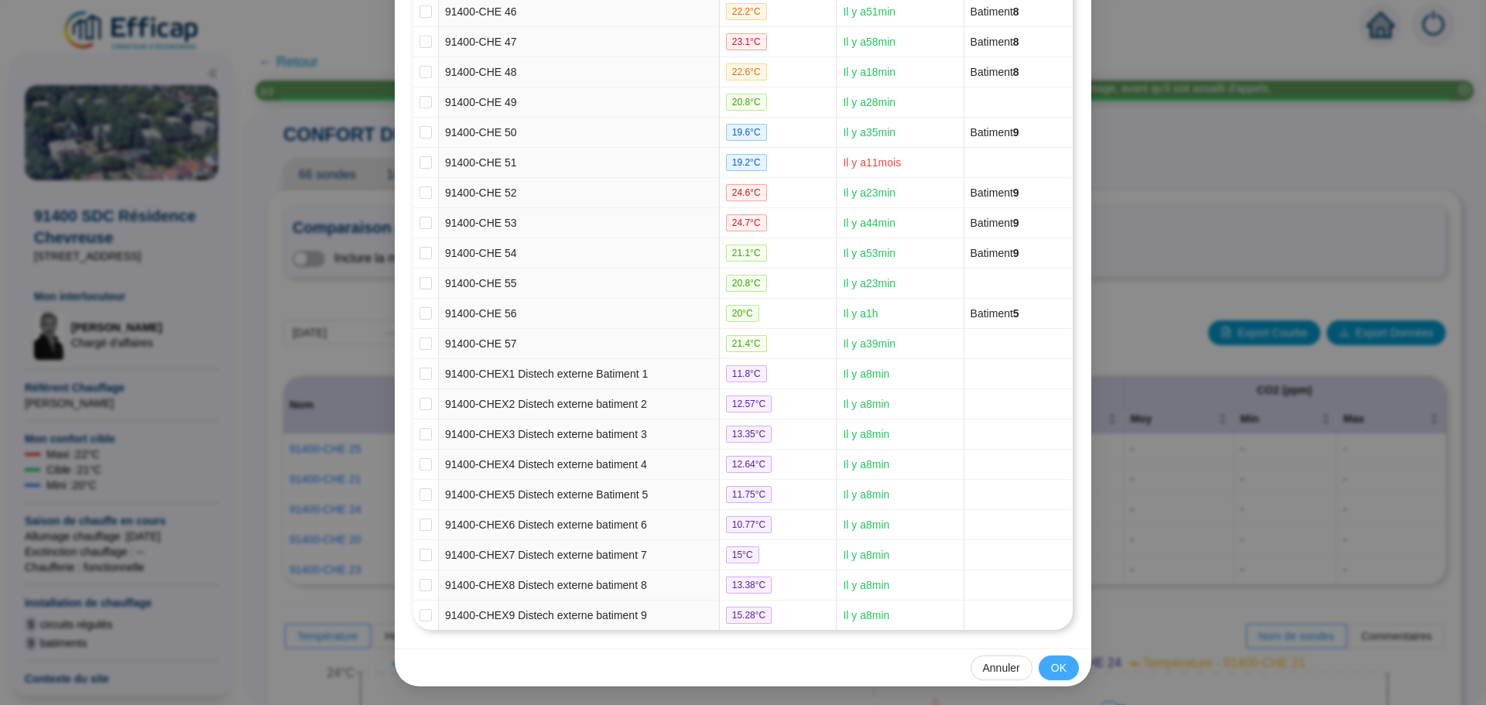
click at [1055, 660] on span "OK" at bounding box center [1058, 668] width 15 height 16
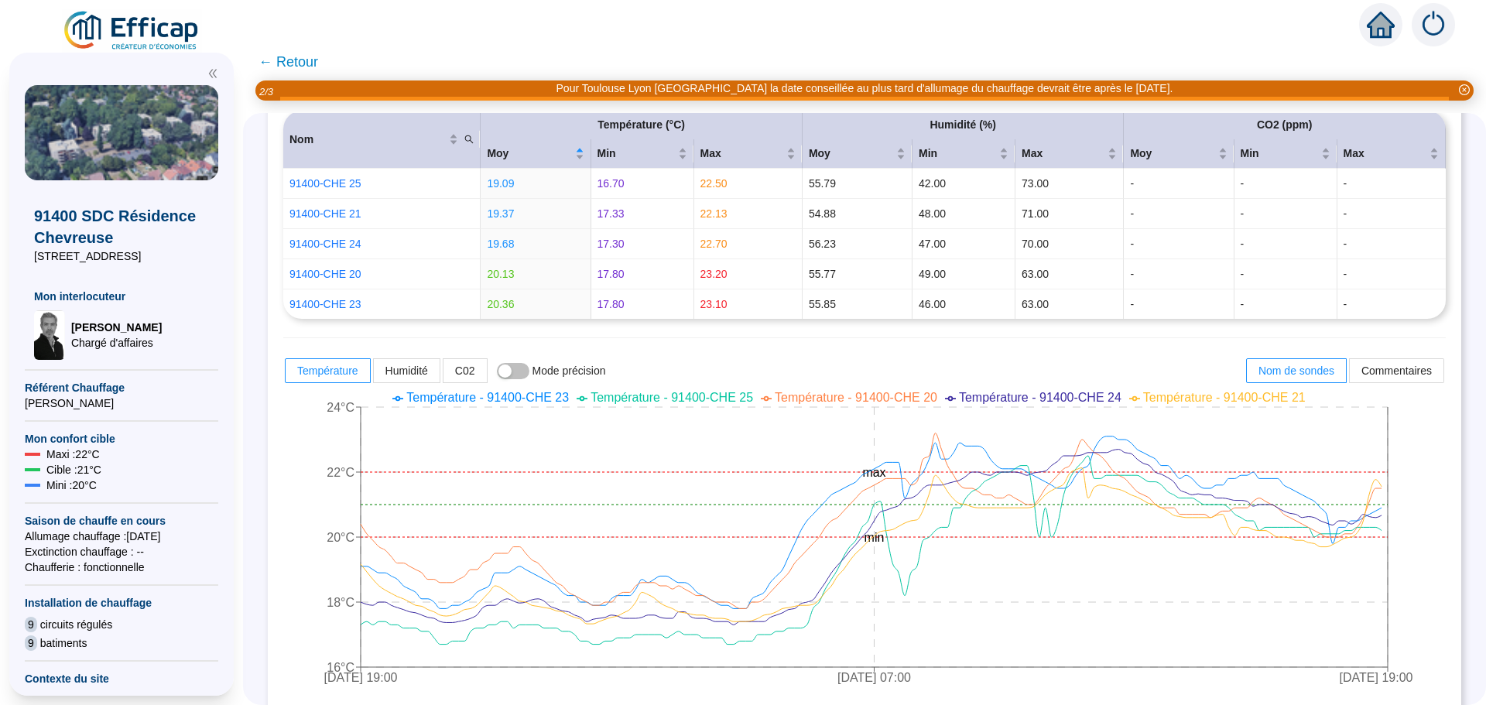
scroll to position [264, 0]
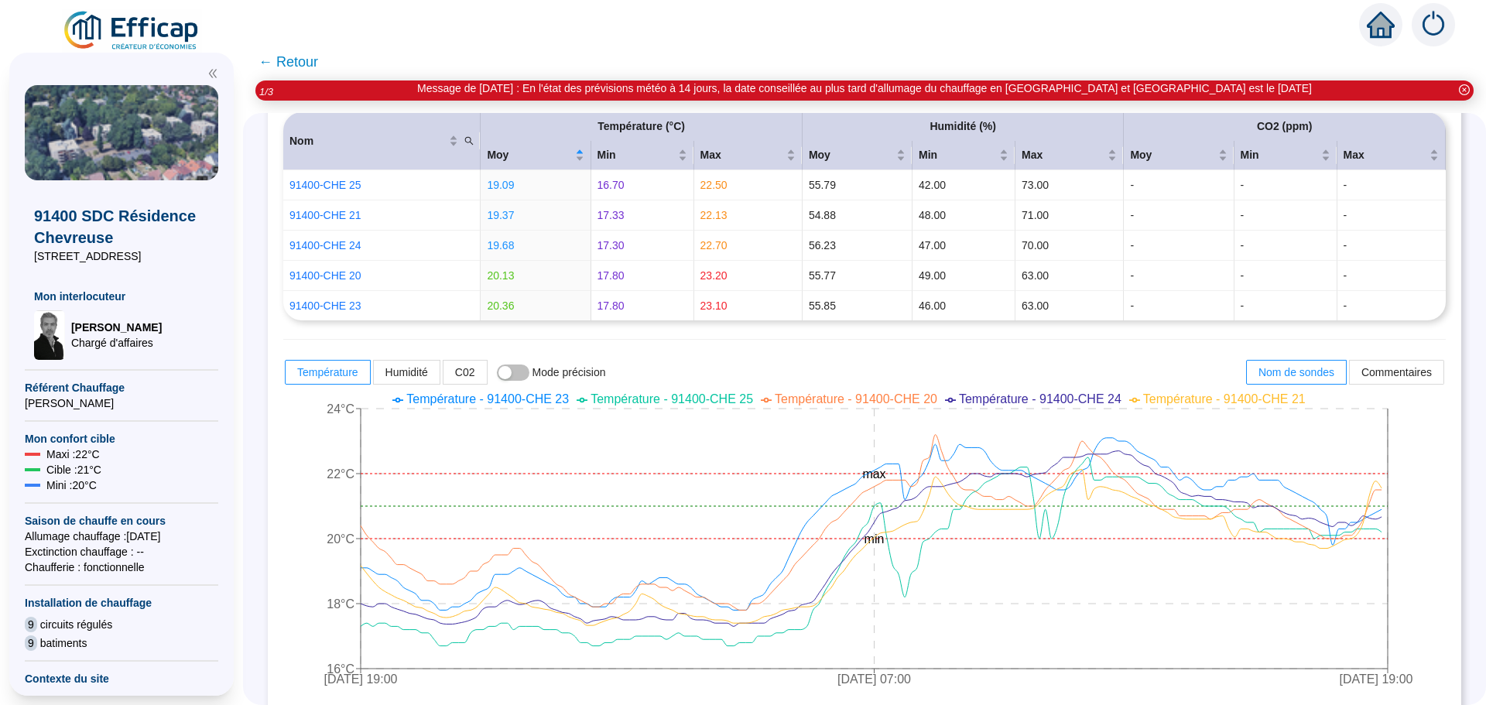
click at [307, 70] on span "← Retour" at bounding box center [288, 62] width 60 height 22
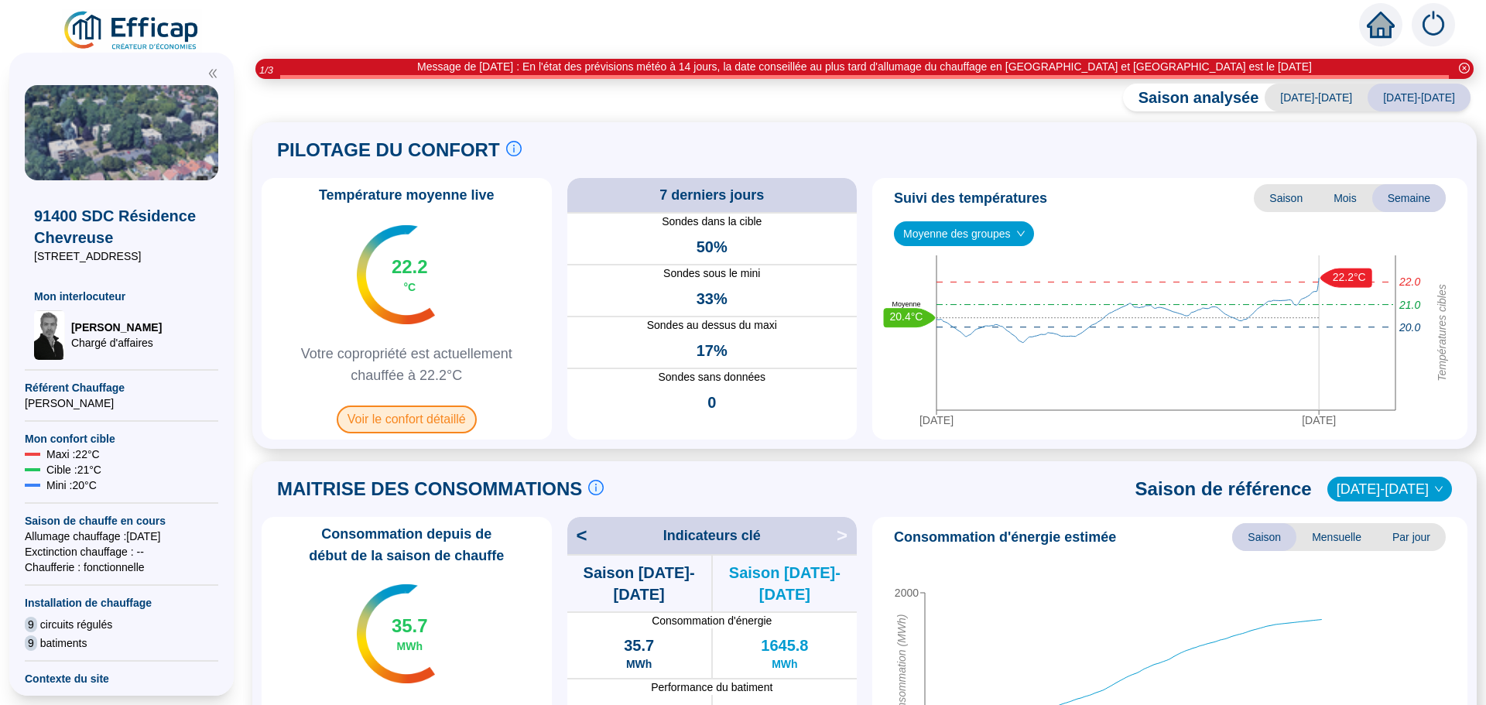
click at [419, 415] on span "Voir le confort détaillé" at bounding box center [407, 419] width 140 height 28
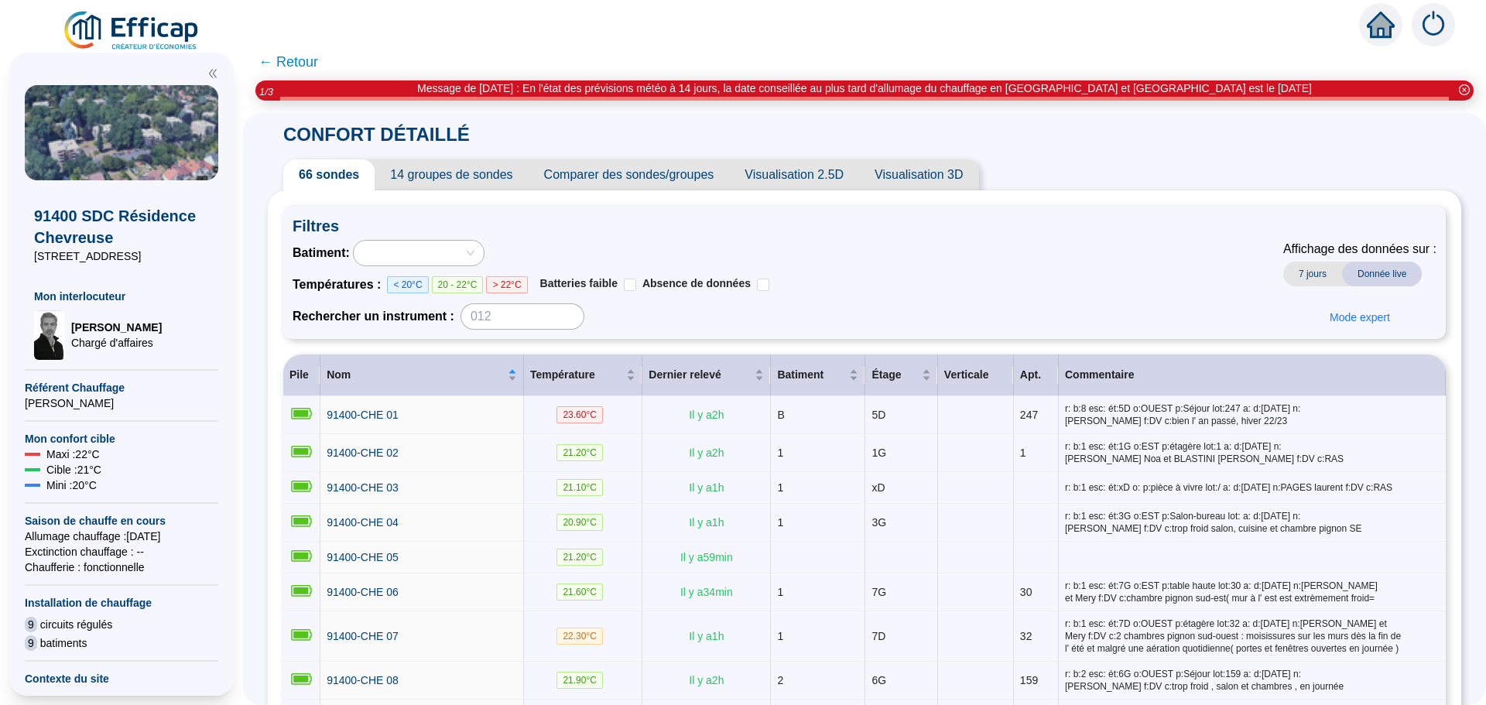
click at [657, 170] on span "Comparer des sondes/groupes" at bounding box center [628, 174] width 201 height 31
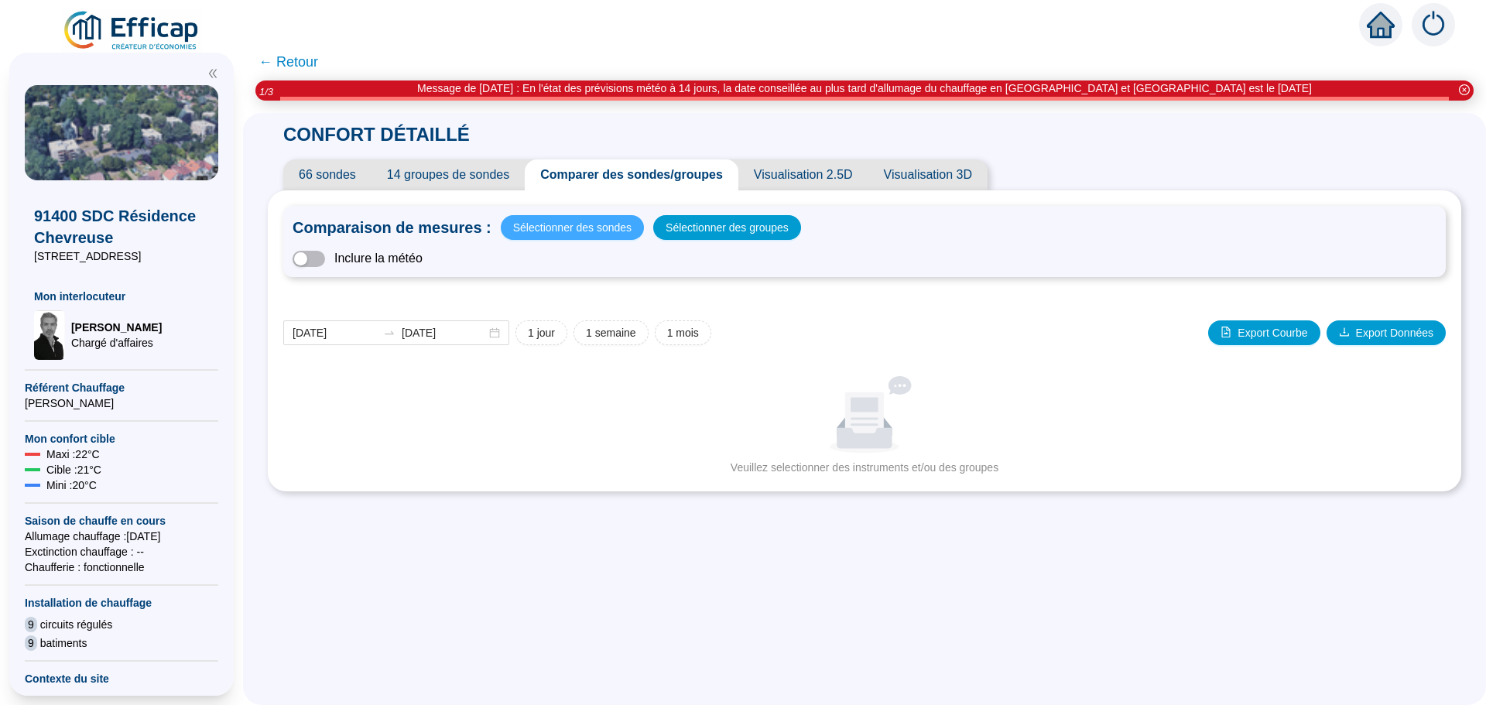
click at [603, 226] on span "Sélectionner des sondes" at bounding box center [572, 228] width 118 height 22
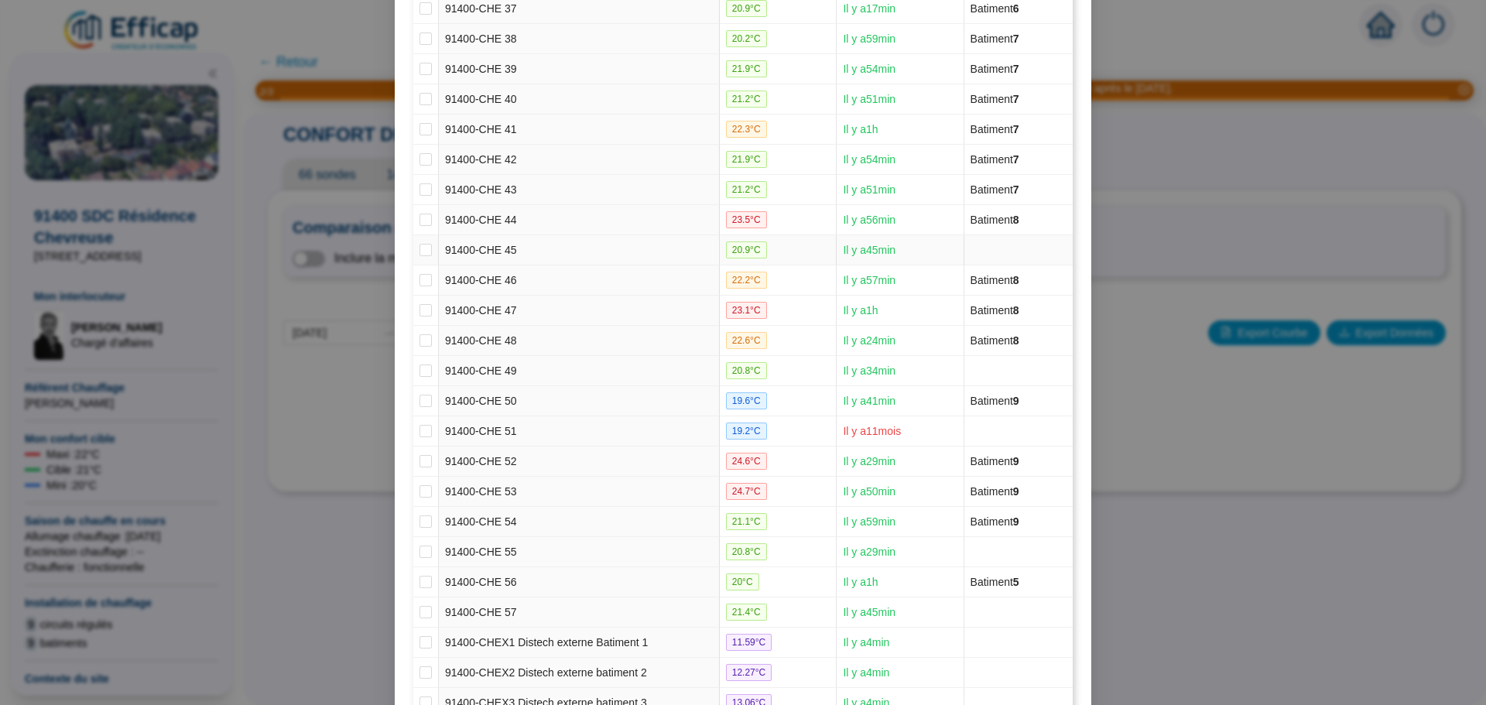
scroll to position [1584, 0]
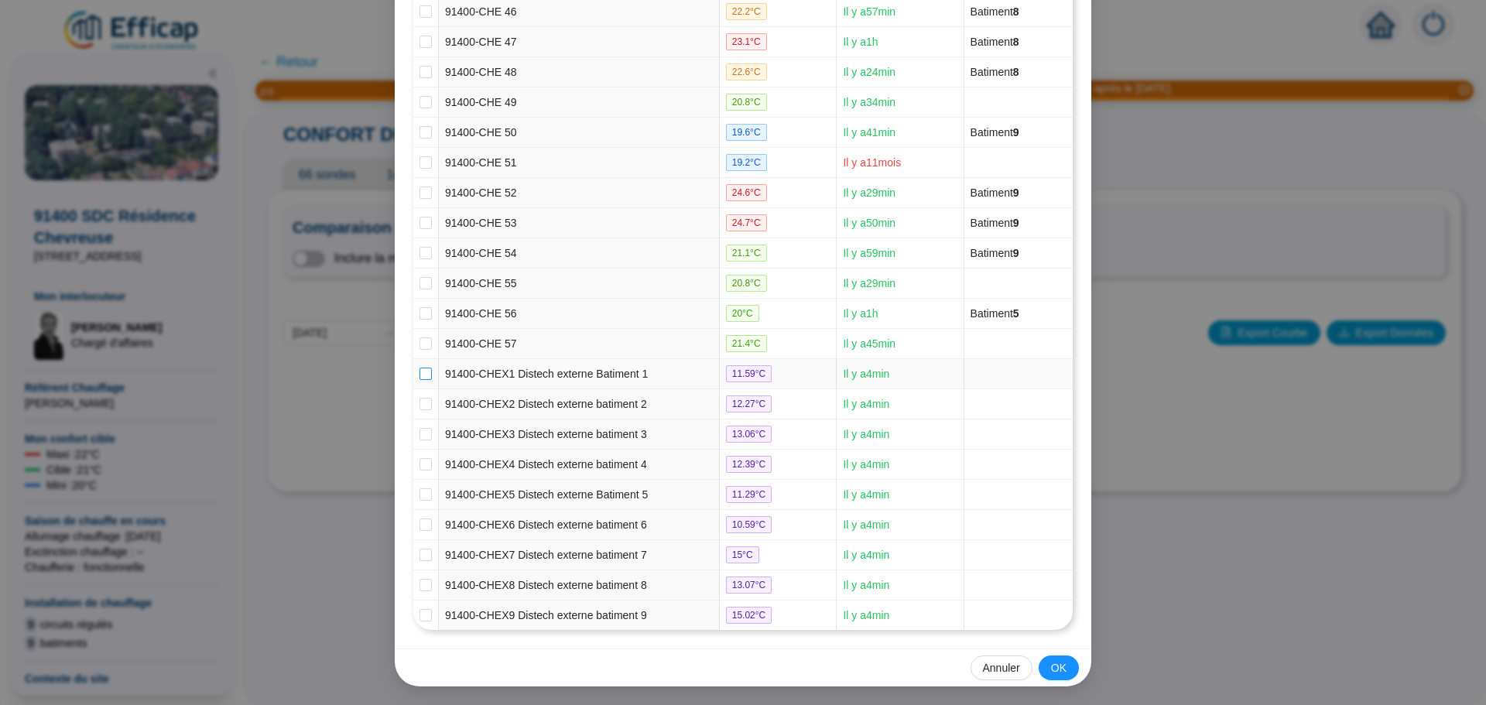
click at [421, 378] on input "checkbox" at bounding box center [425, 374] width 12 height 12
checkbox input "true"
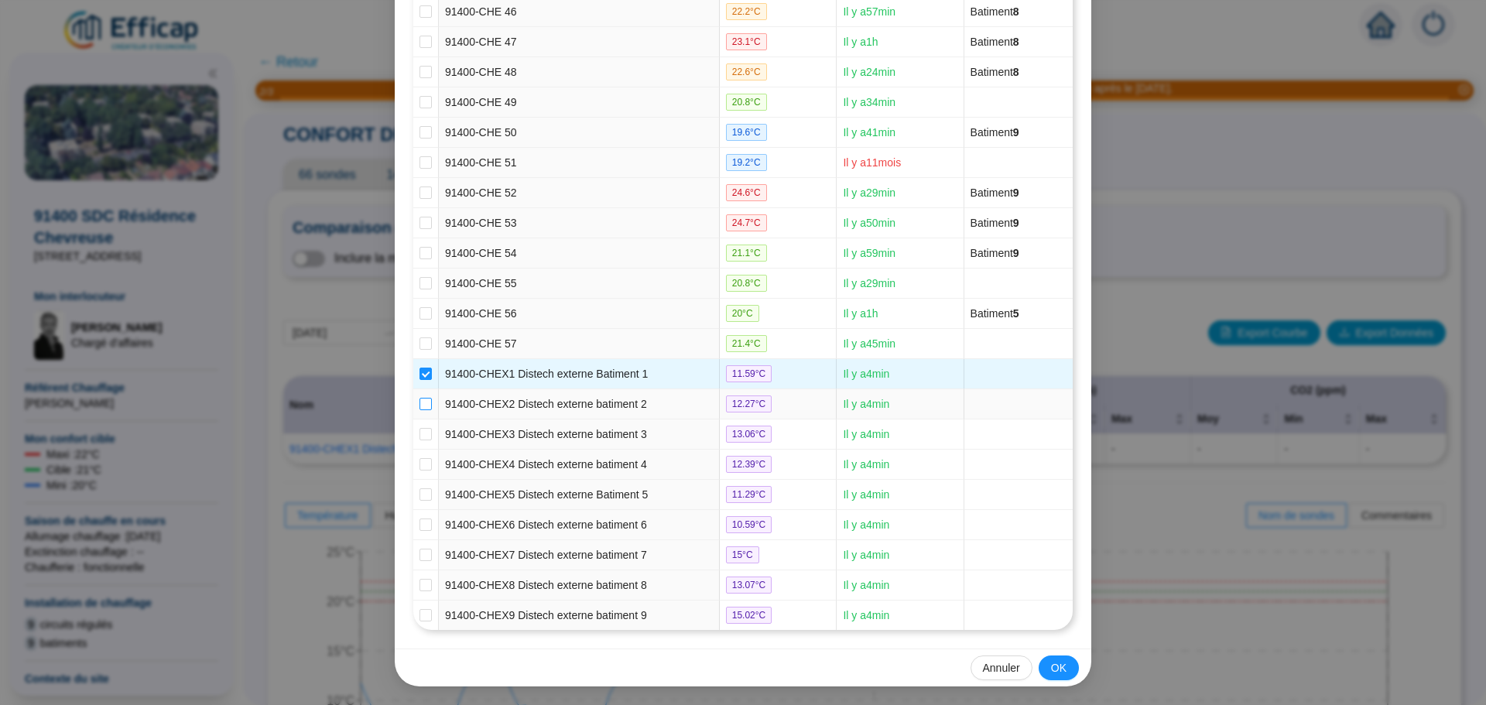
click at [419, 404] on input "checkbox" at bounding box center [425, 404] width 12 height 12
checkbox input "true"
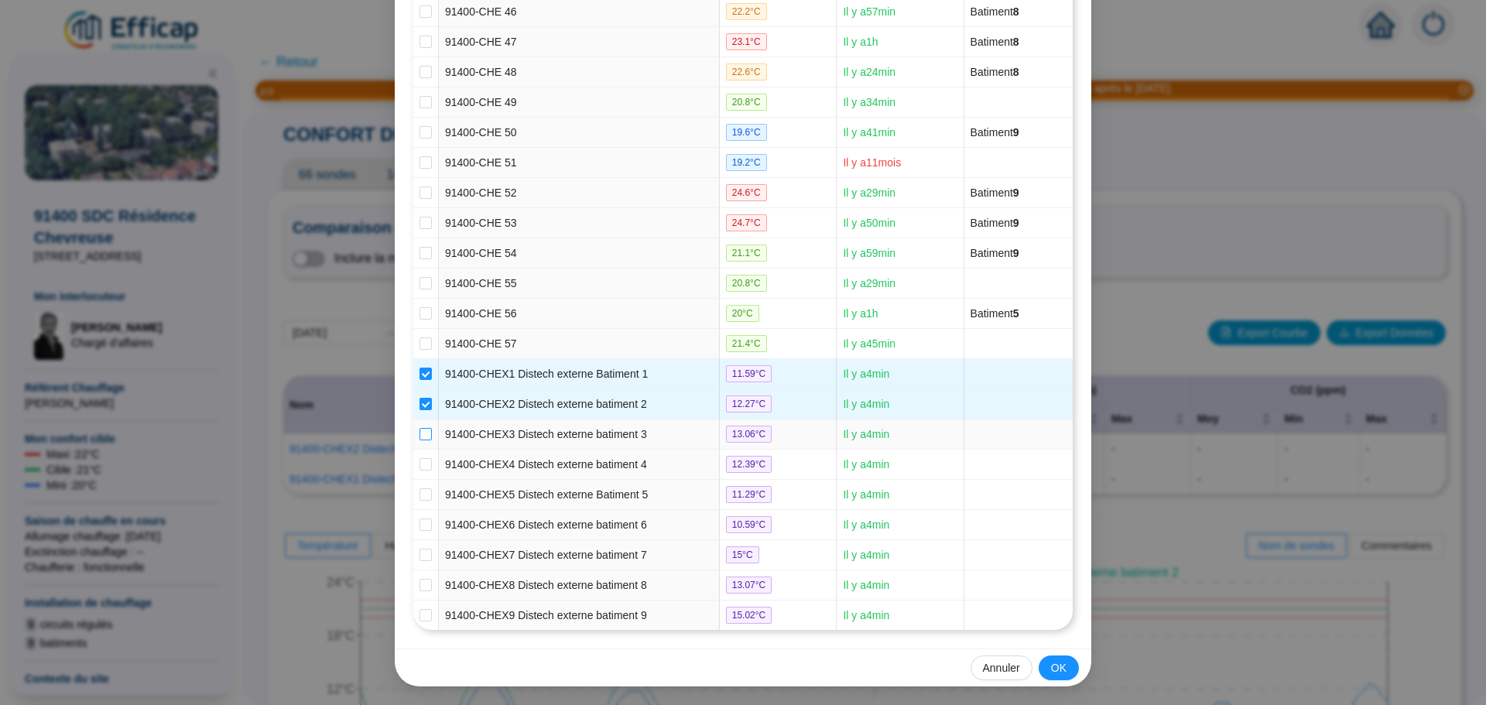
click at [421, 430] on input "checkbox" at bounding box center [425, 434] width 12 height 12
checkbox input "true"
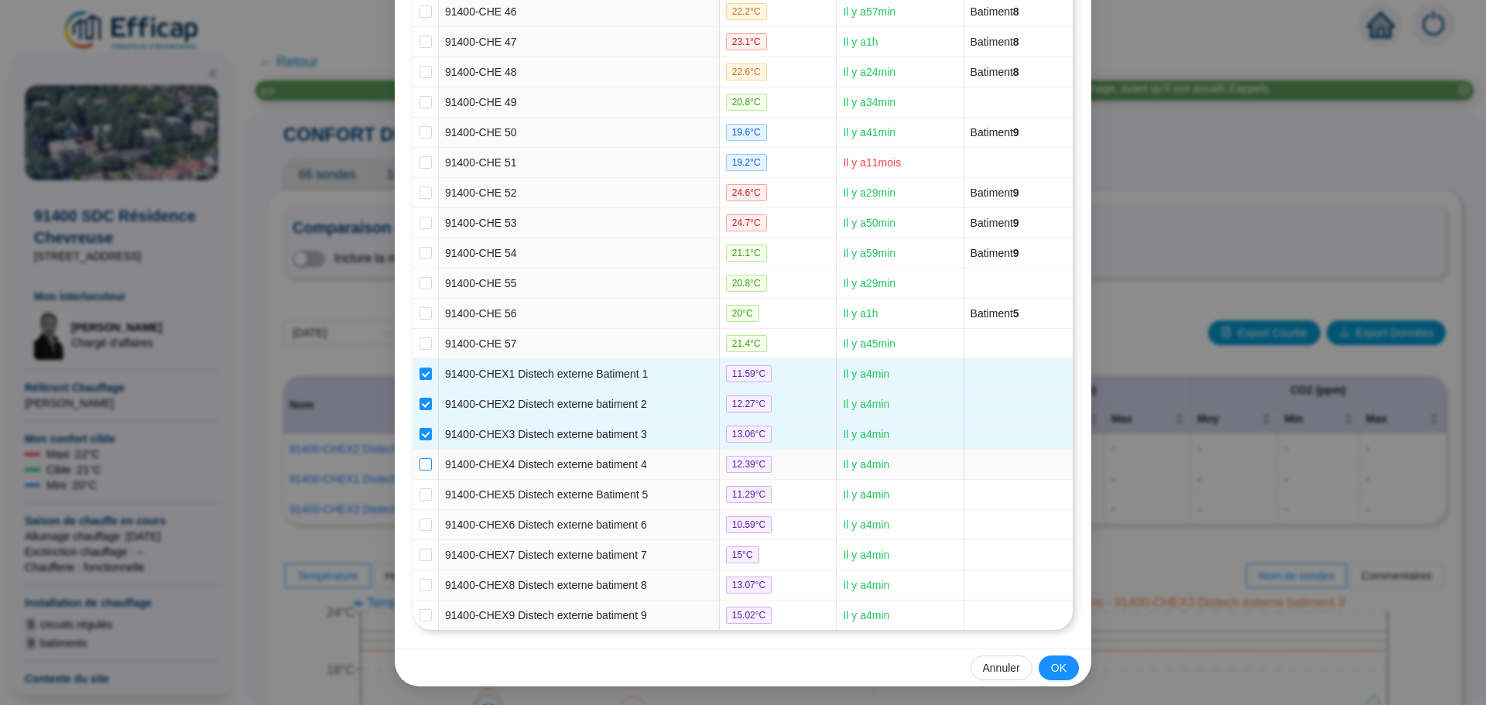
click at [422, 464] on input "checkbox" at bounding box center [425, 464] width 12 height 12
checkbox input "true"
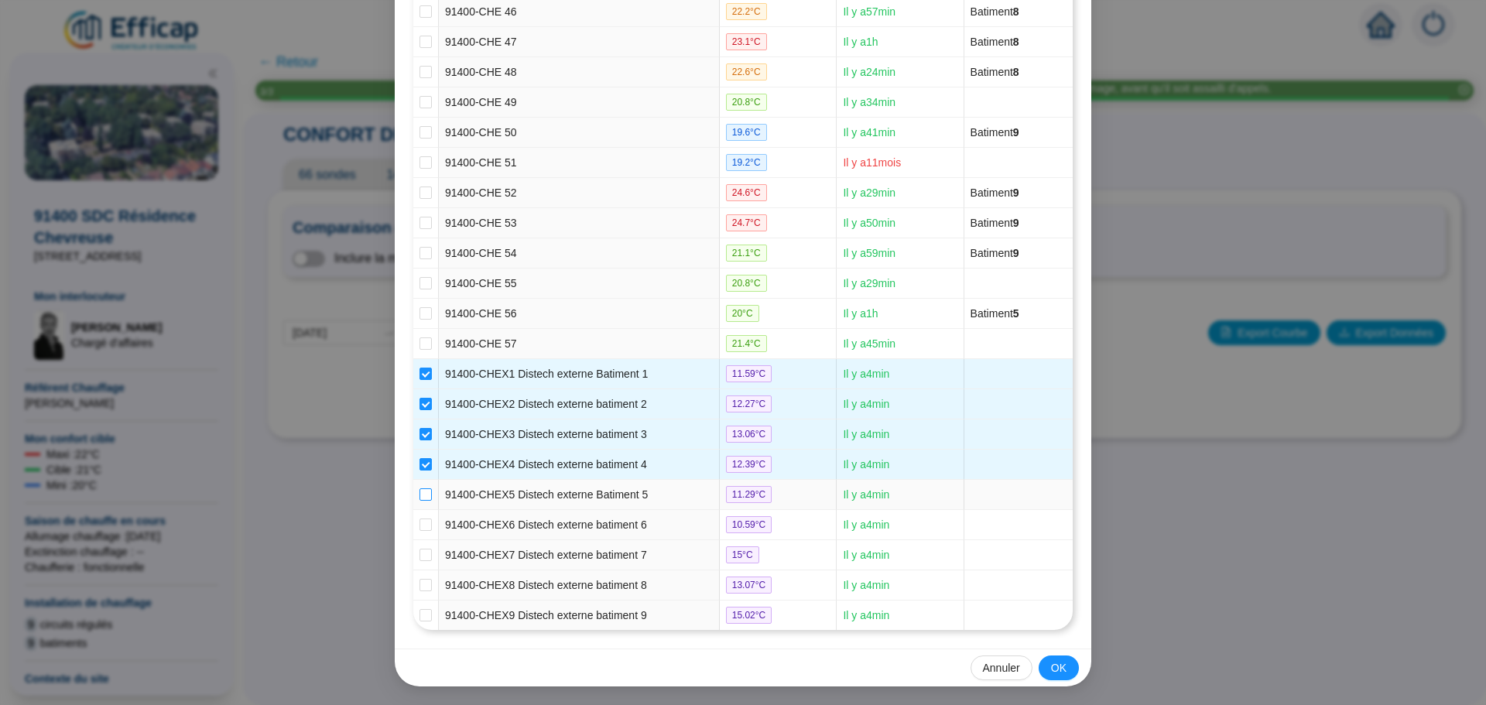
click at [420, 491] on input "checkbox" at bounding box center [425, 494] width 12 height 12
checkbox input "true"
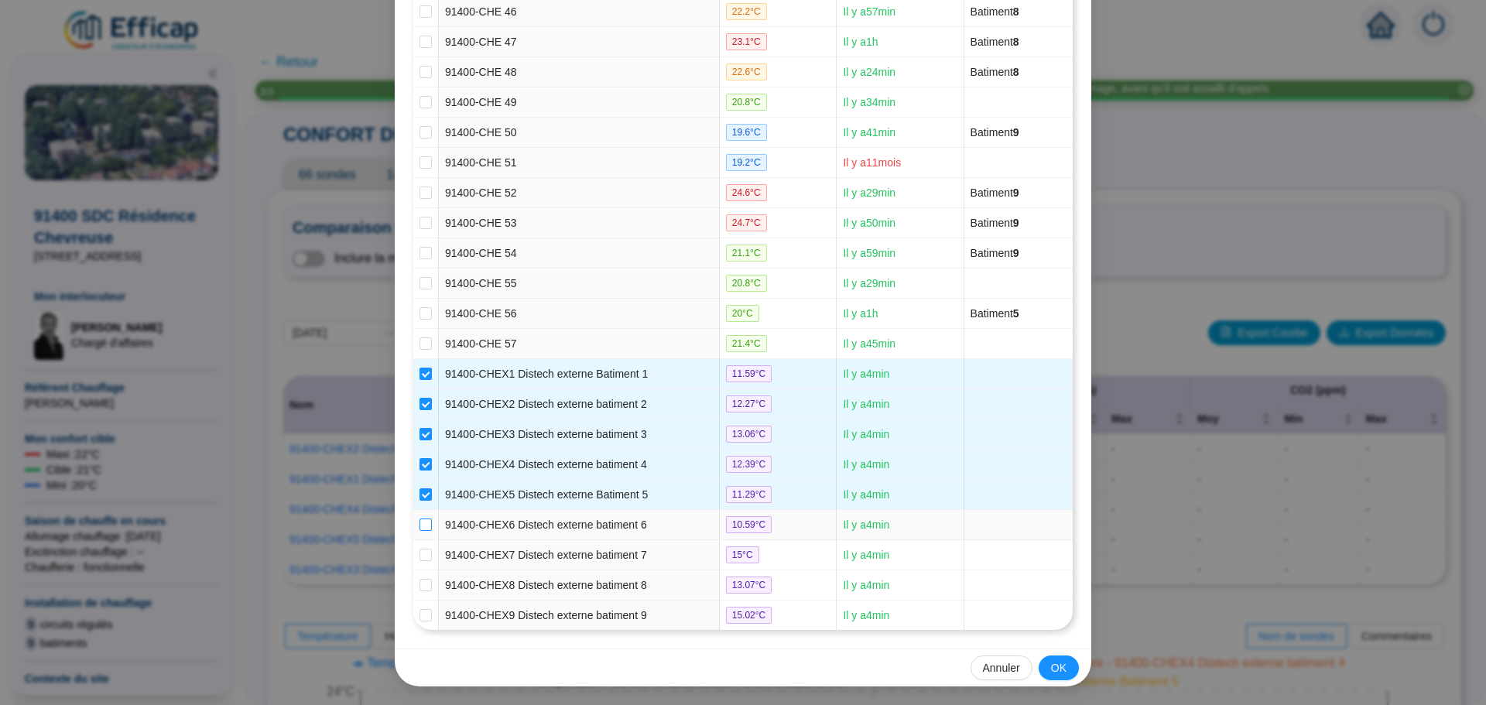
click at [425, 521] on input "checkbox" at bounding box center [425, 524] width 12 height 12
checkbox input "true"
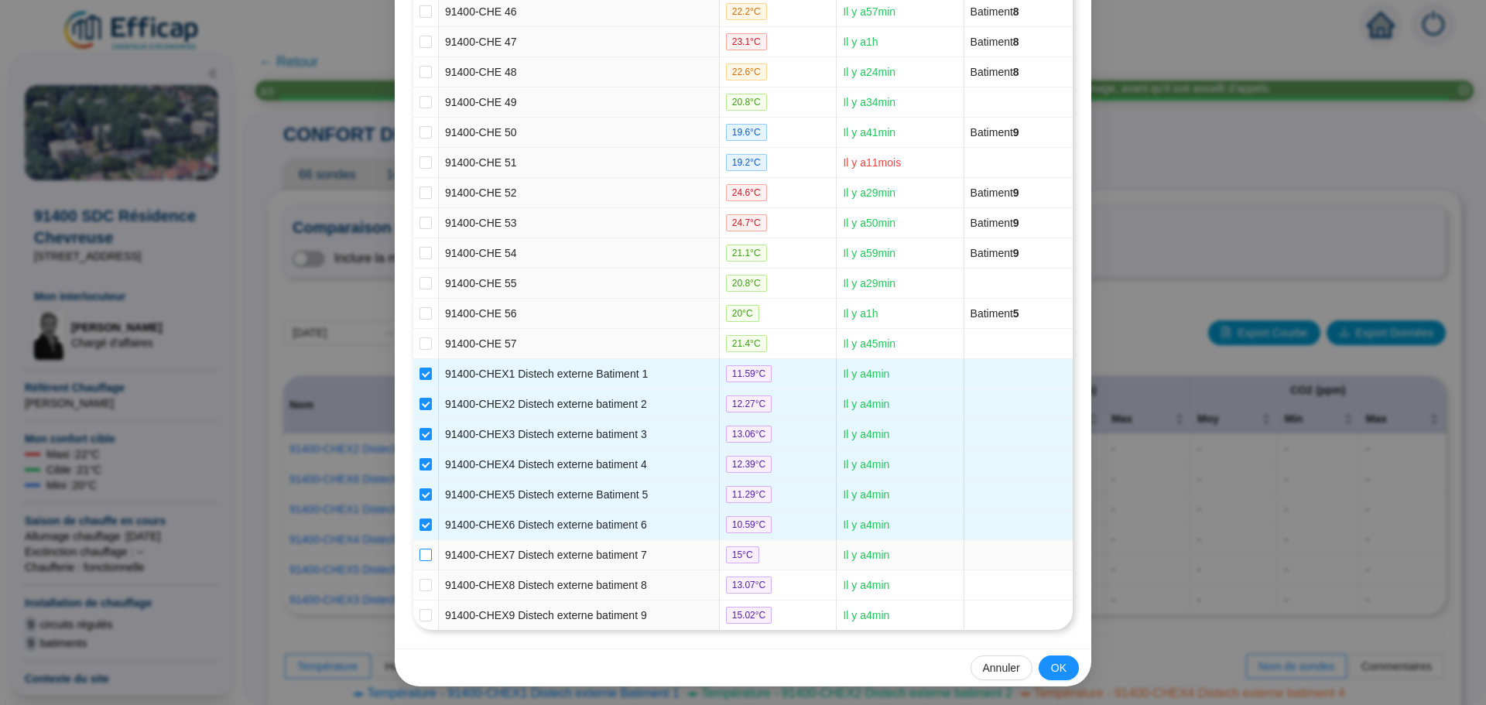
click at [422, 547] on label at bounding box center [425, 555] width 12 height 16
click at [422, 549] on input "checkbox" at bounding box center [425, 555] width 12 height 12
checkbox input "true"
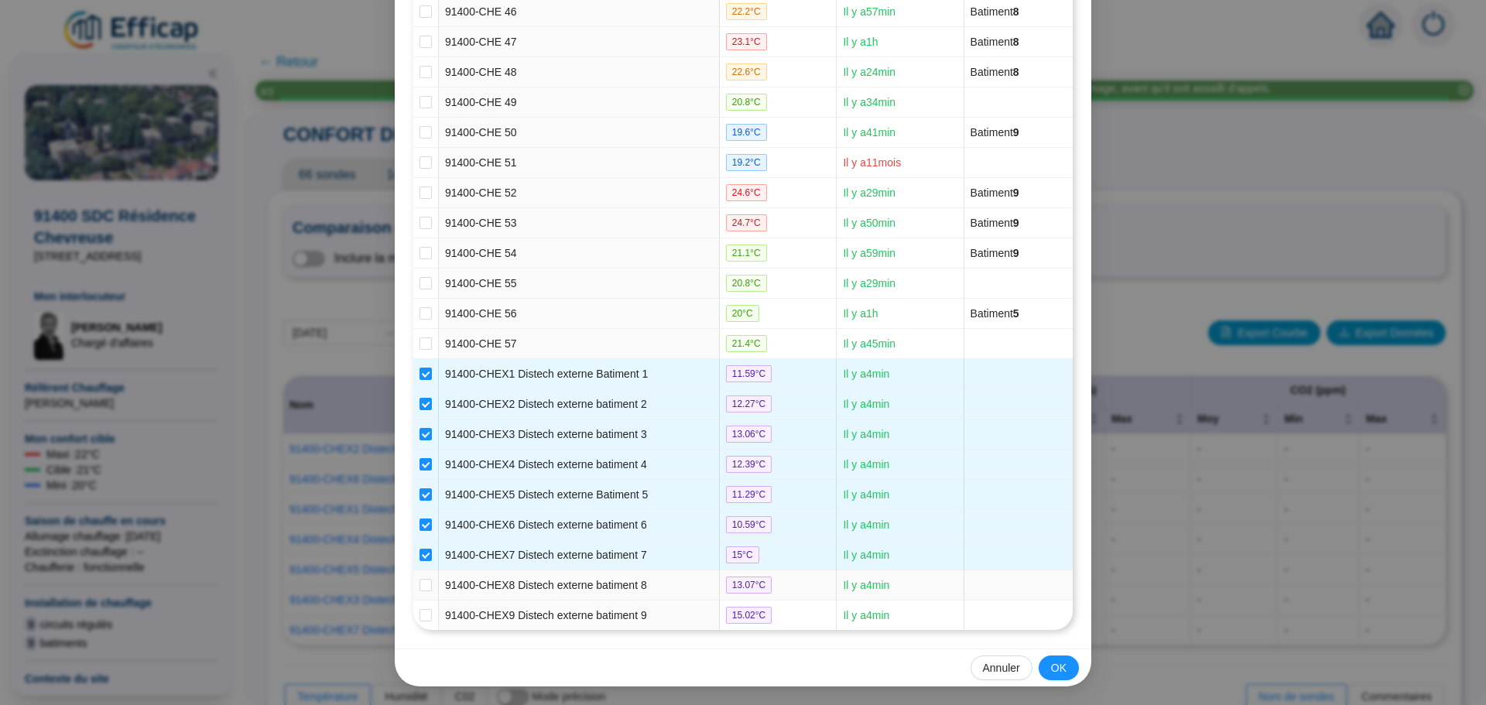
drag, startPoint x: 426, startPoint y: 589, endPoint x: 400, endPoint y: 628, distance: 46.8
click at [424, 594] on td at bounding box center [426, 585] width 26 height 30
drag, startPoint x: 422, startPoint y: 588, endPoint x: 421, endPoint y: 602, distance: 14.0
click at [422, 590] on input "checkbox" at bounding box center [425, 585] width 12 height 12
checkbox input "true"
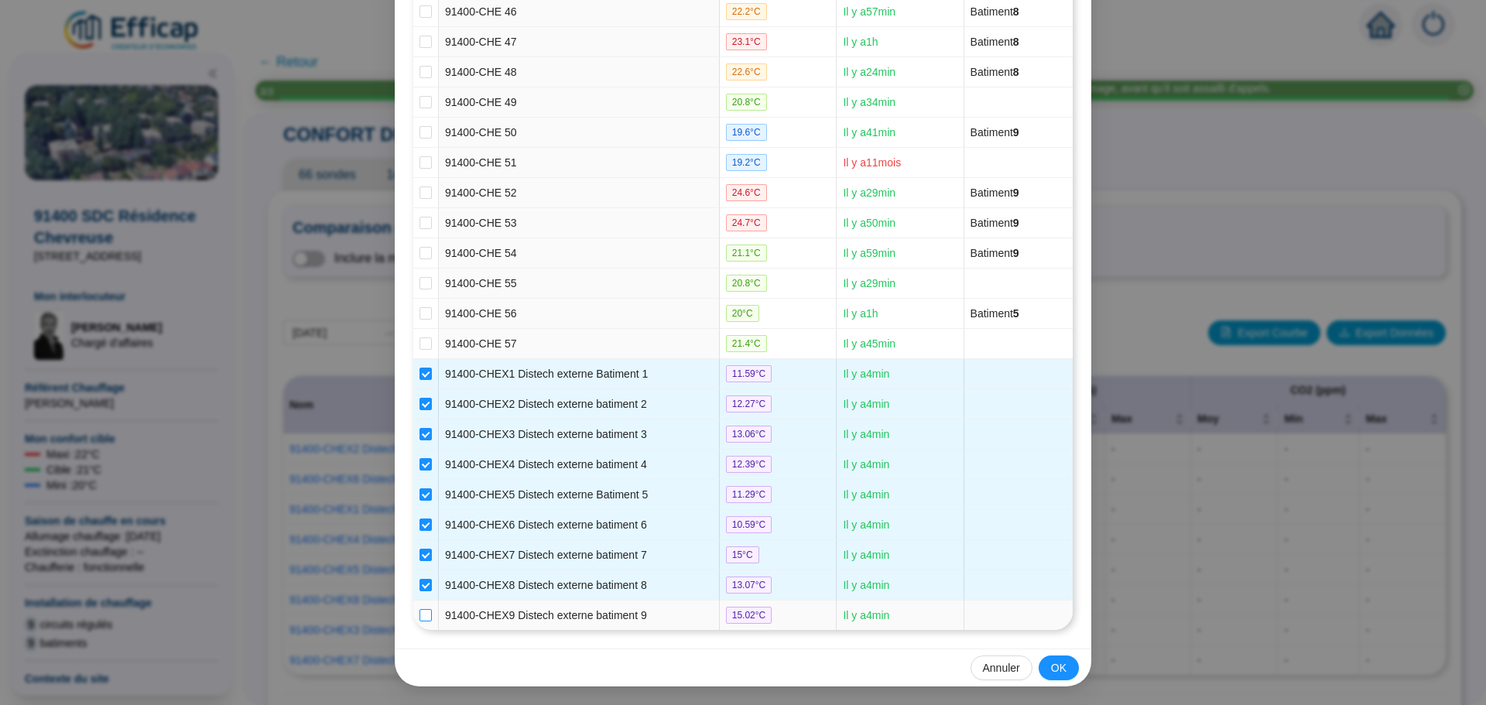
click at [423, 612] on input "checkbox" at bounding box center [425, 615] width 12 height 12
checkbox input "true"
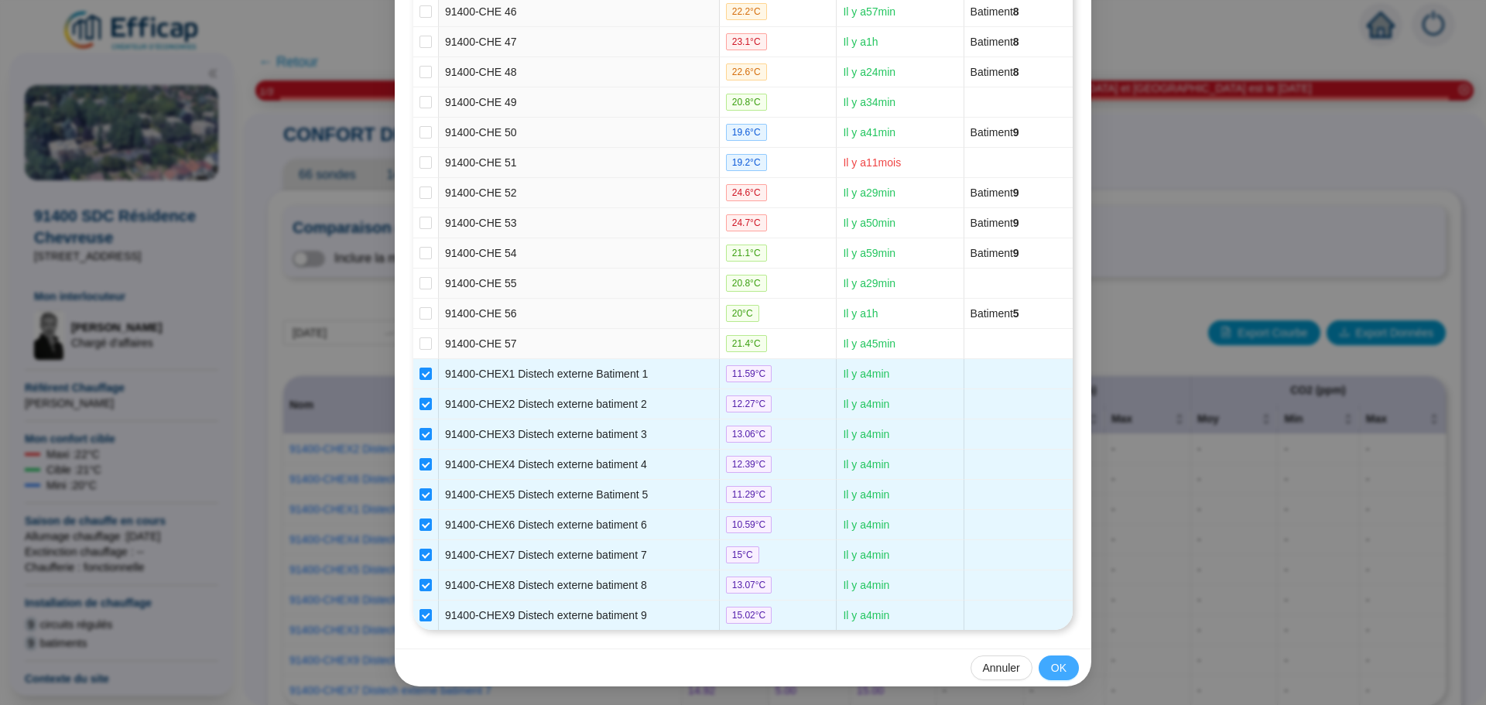
click at [1053, 670] on span "OK" at bounding box center [1058, 668] width 15 height 16
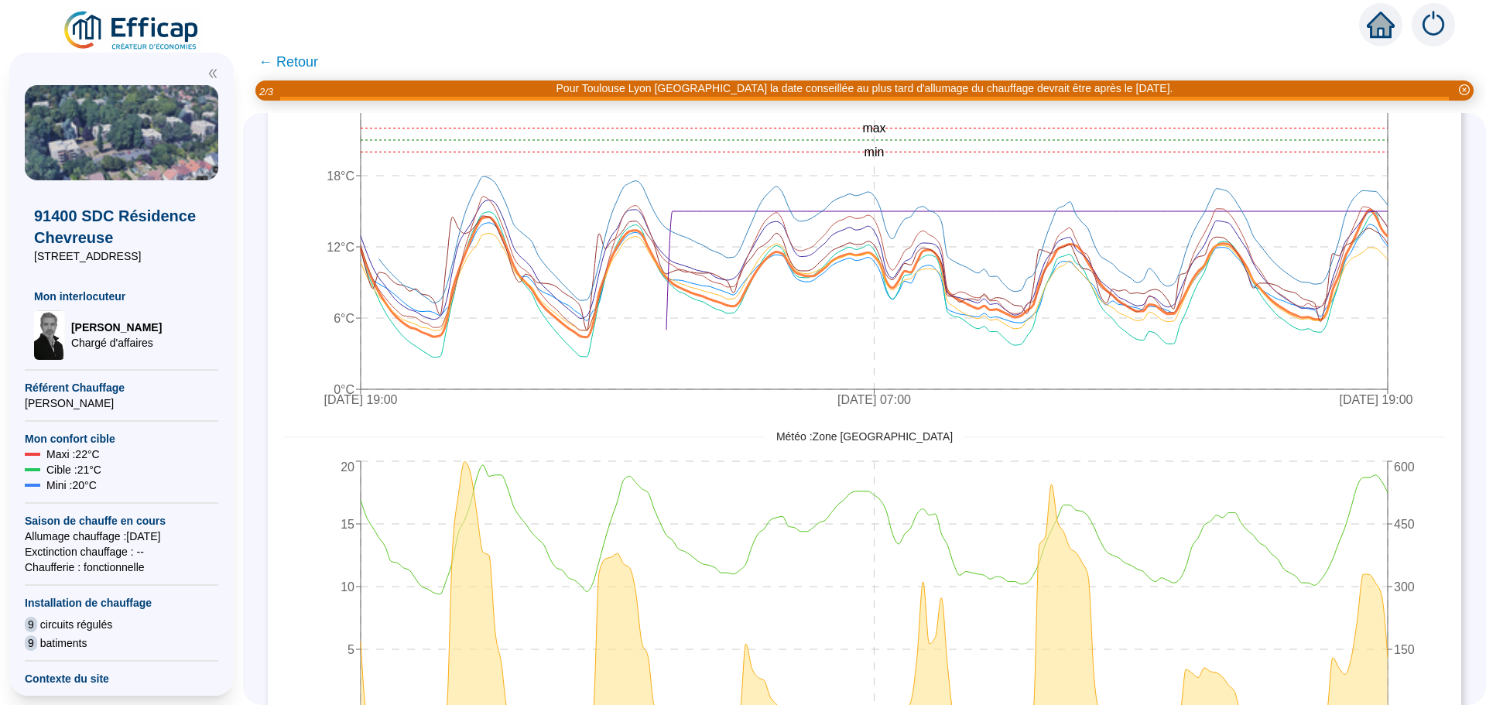
scroll to position [686, 0]
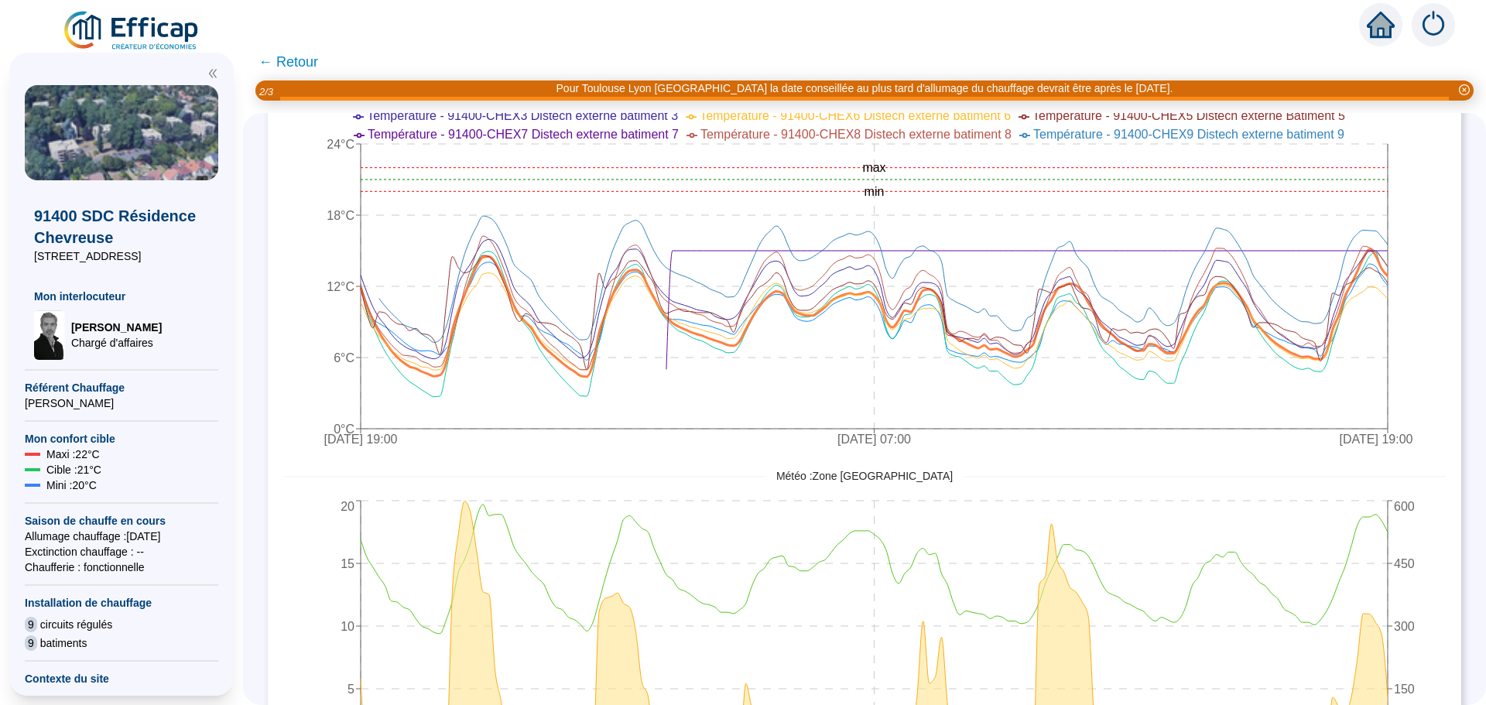
click at [307, 65] on span "← Retour" at bounding box center [288, 62] width 60 height 22
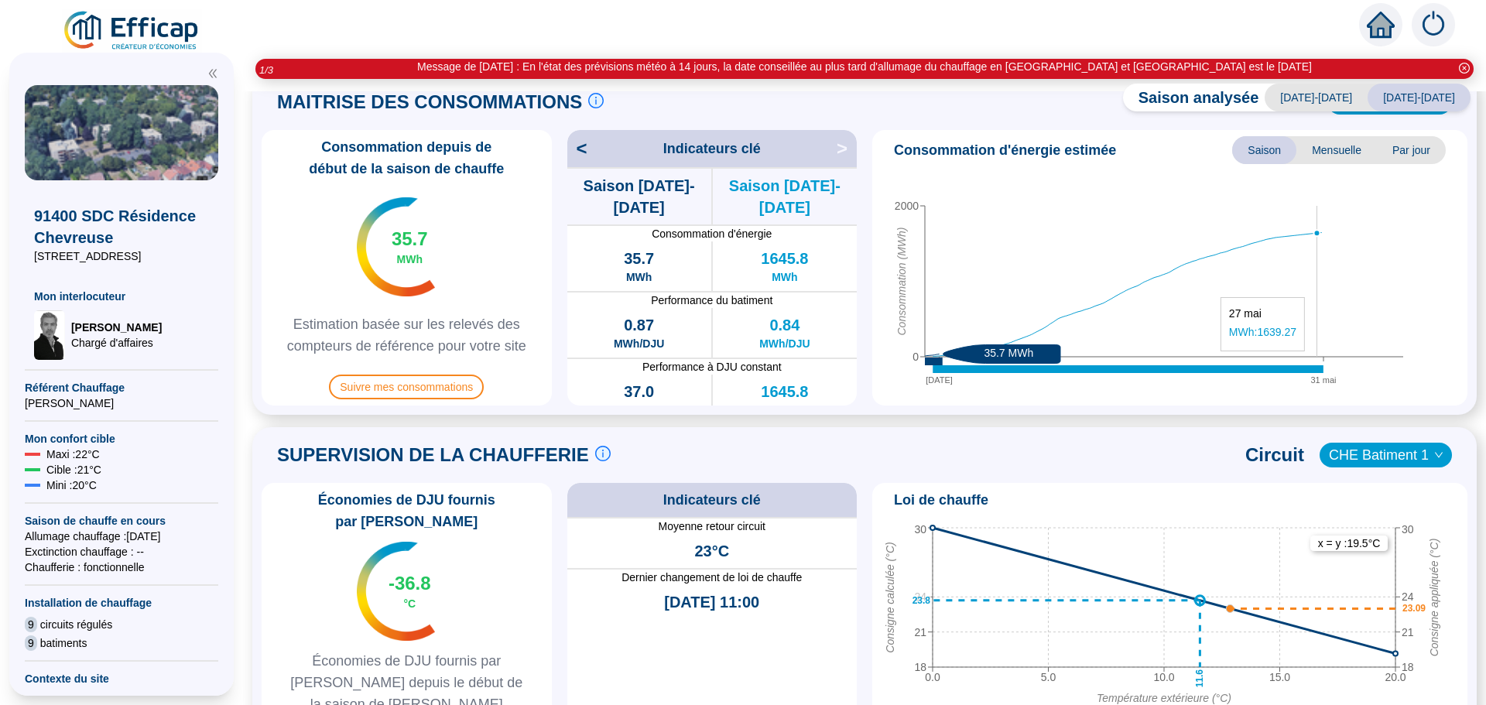
scroll to position [464, 0]
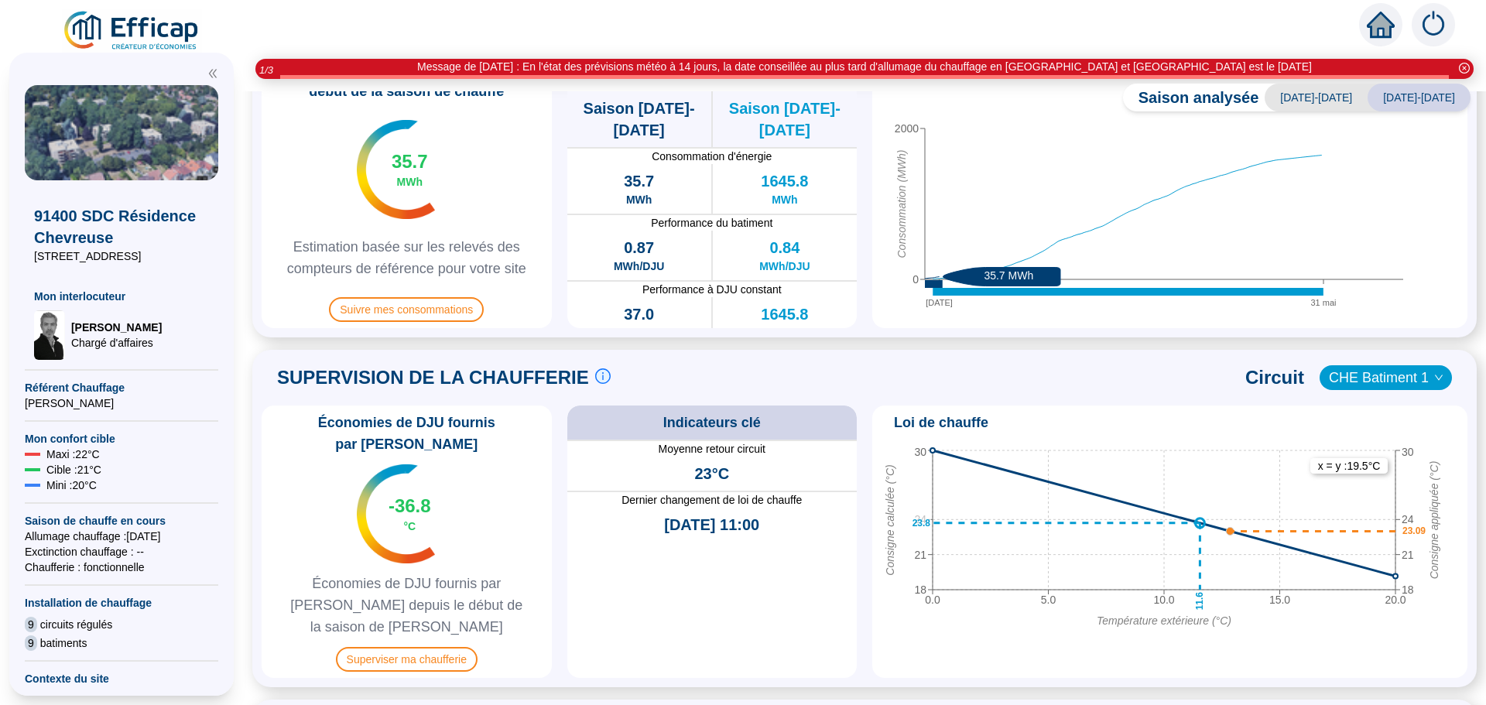
click at [1407, 373] on span "CHE Batiment 1" at bounding box center [1386, 377] width 114 height 23
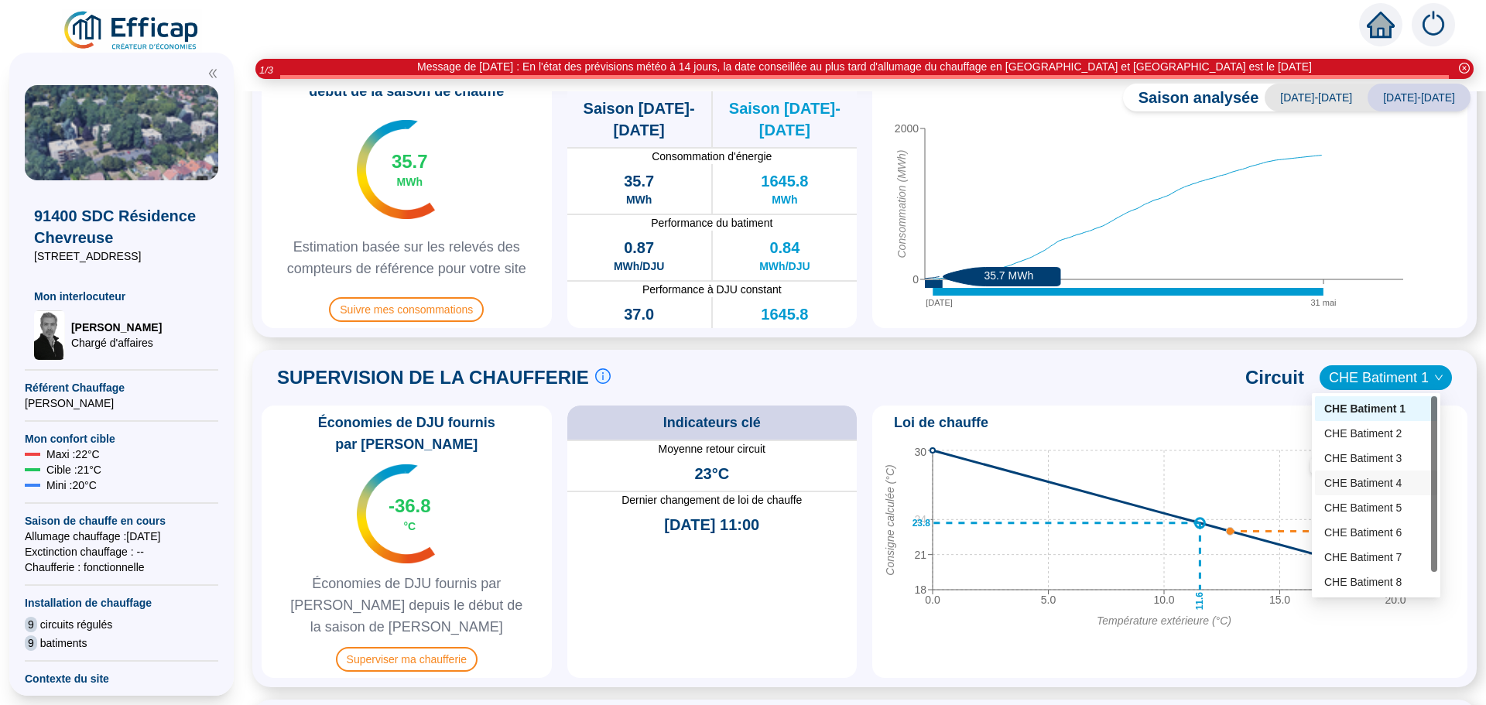
click at [1390, 486] on div "CHE Batiment 4" at bounding box center [1376, 483] width 104 height 16
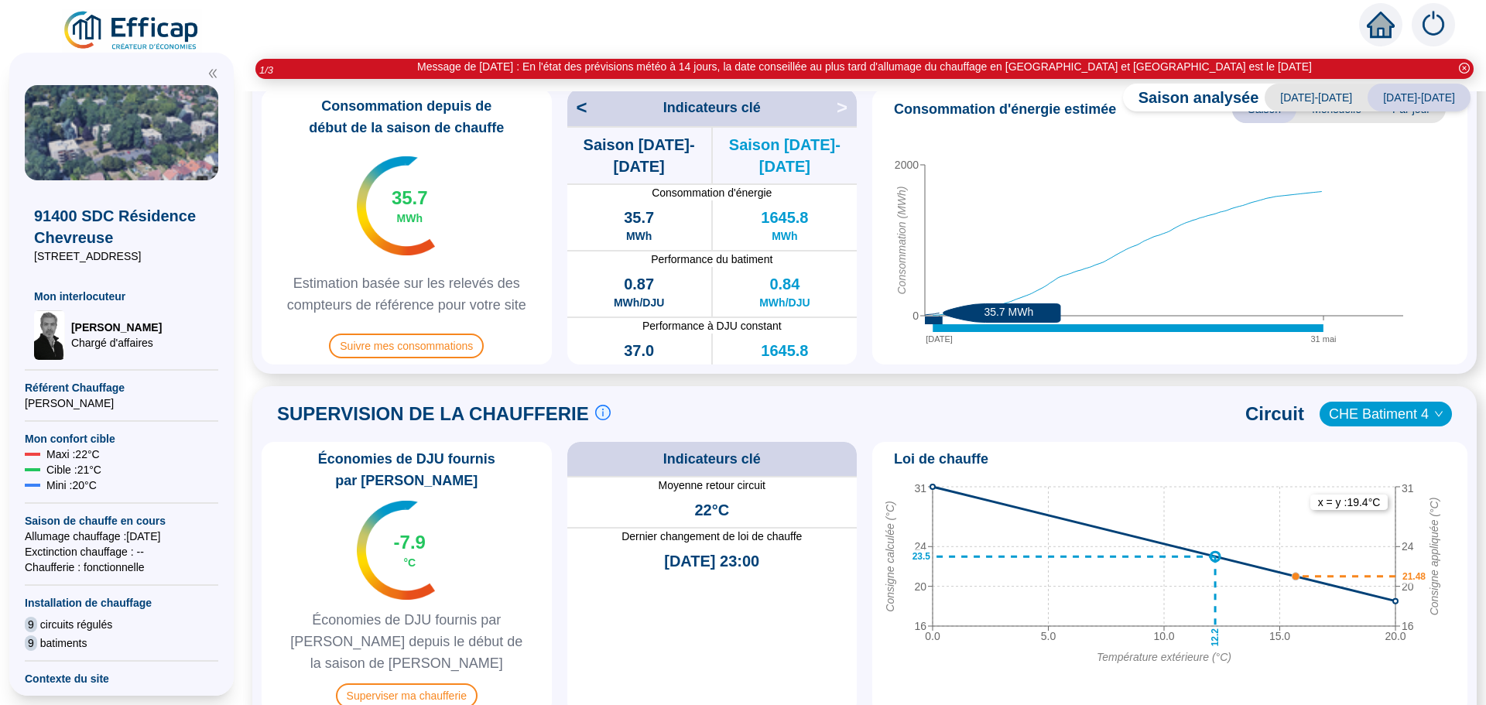
scroll to position [408, 0]
